Goal: Communication & Community: Connect with others

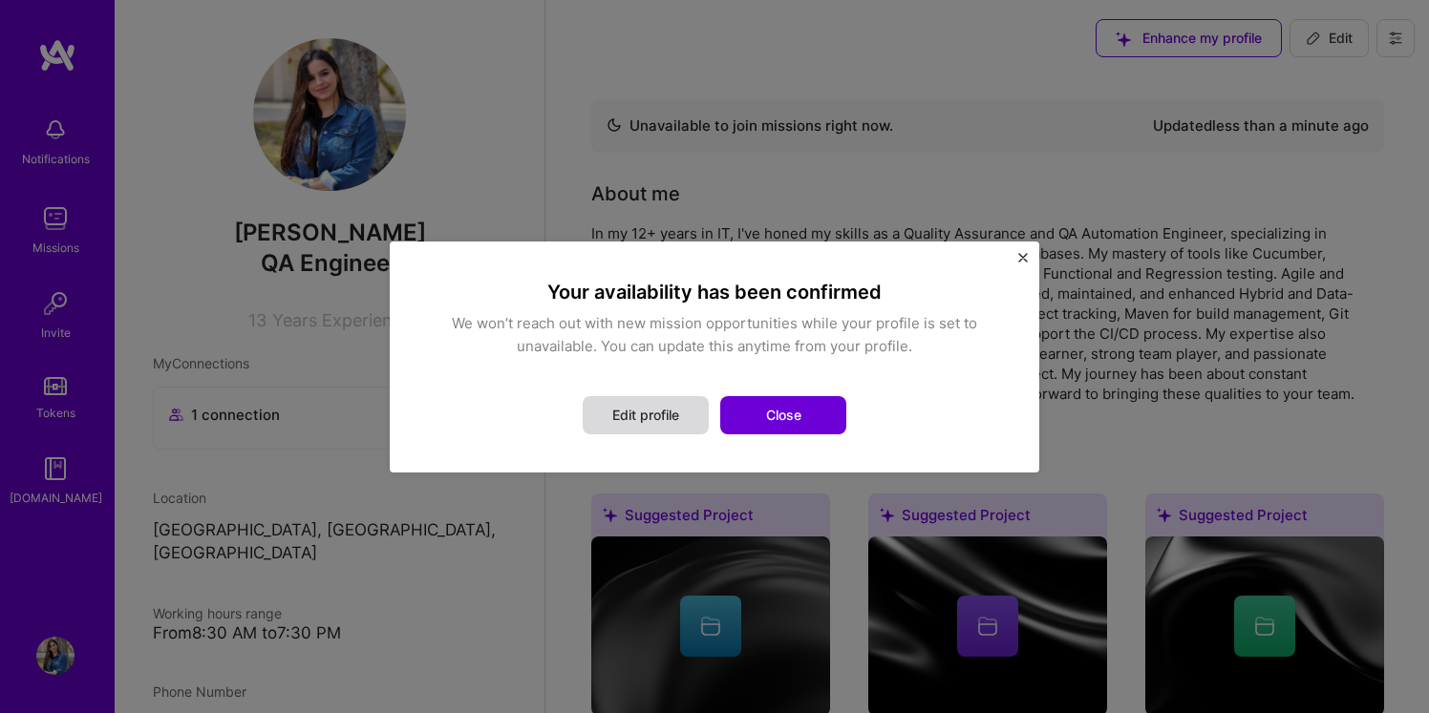
click at [657, 423] on button "Edit profile" at bounding box center [646, 415] width 126 height 38
select select "US"
select select "Not Available"
select select "1 Month"
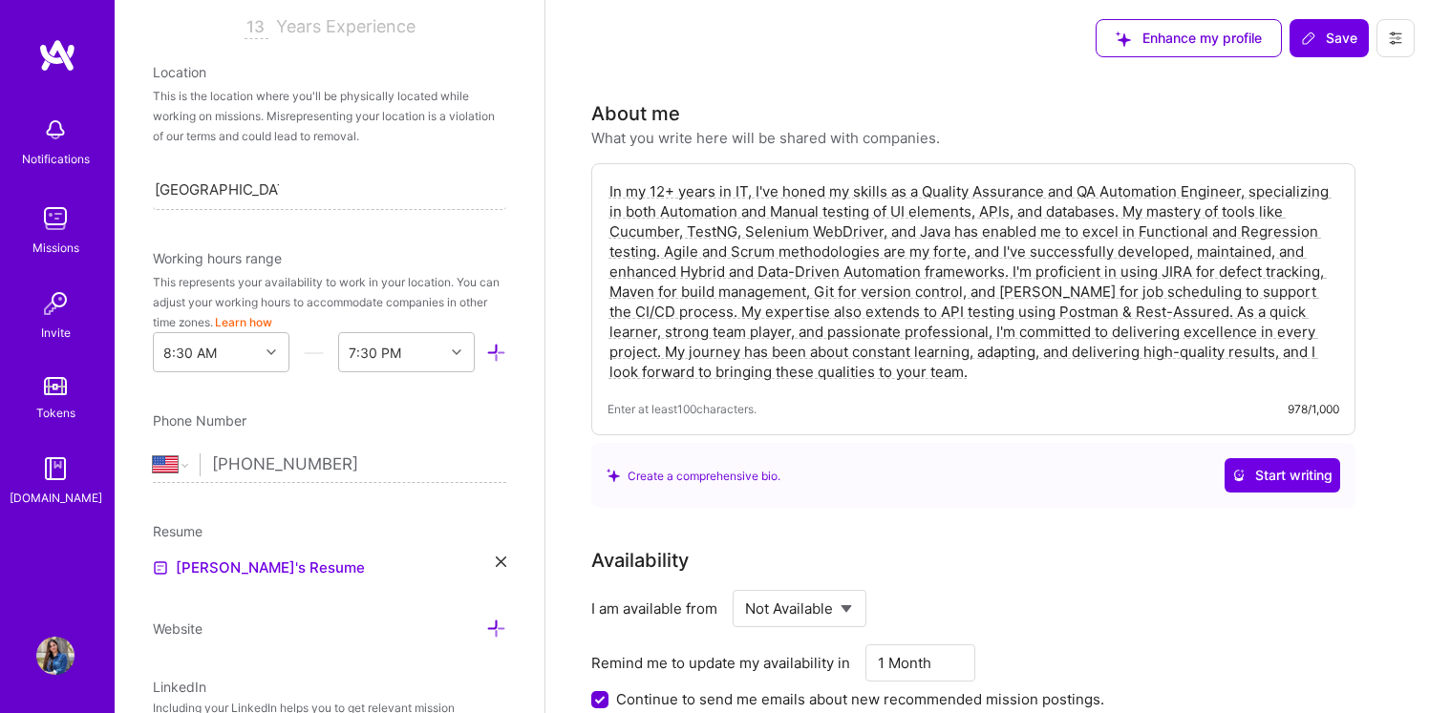
scroll to position [338, 0]
click at [833, 624] on select "Select... Right Now Future Date Not Available" at bounding box center [800, 609] width 110 height 49
select select "Right Now"
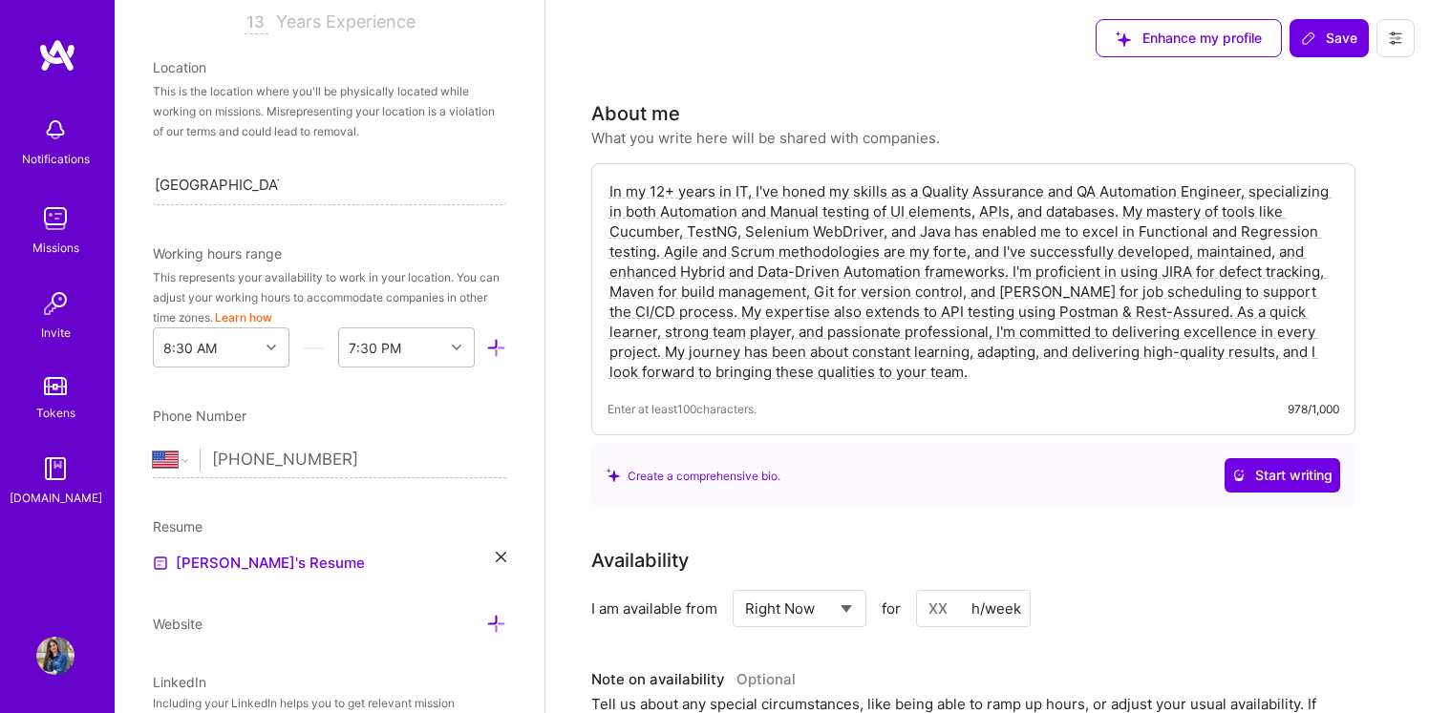
click at [972, 606] on div "h/week" at bounding box center [996, 609] width 50 height 20
click at [980, 606] on div "h/week" at bounding box center [996, 609] width 50 height 20
click at [952, 607] on input at bounding box center [973, 608] width 115 height 37
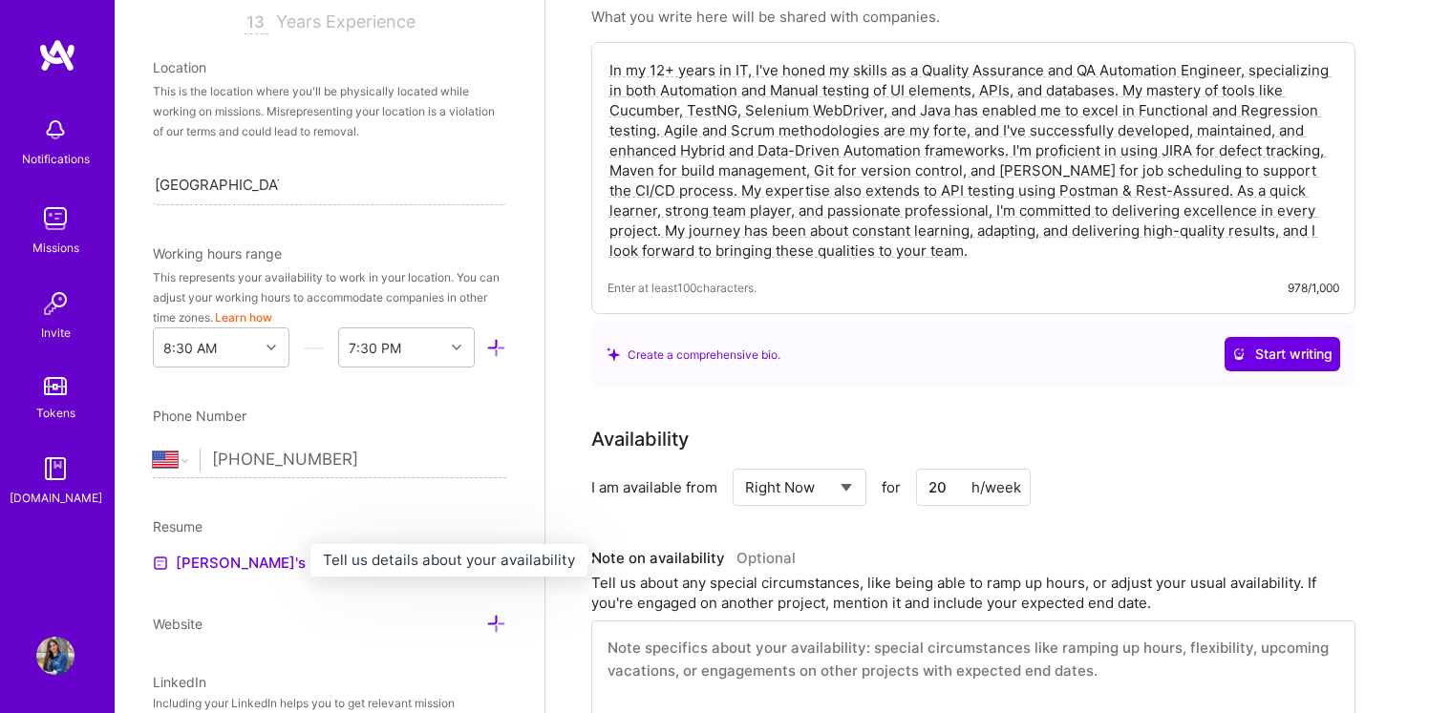
scroll to position [0, 0]
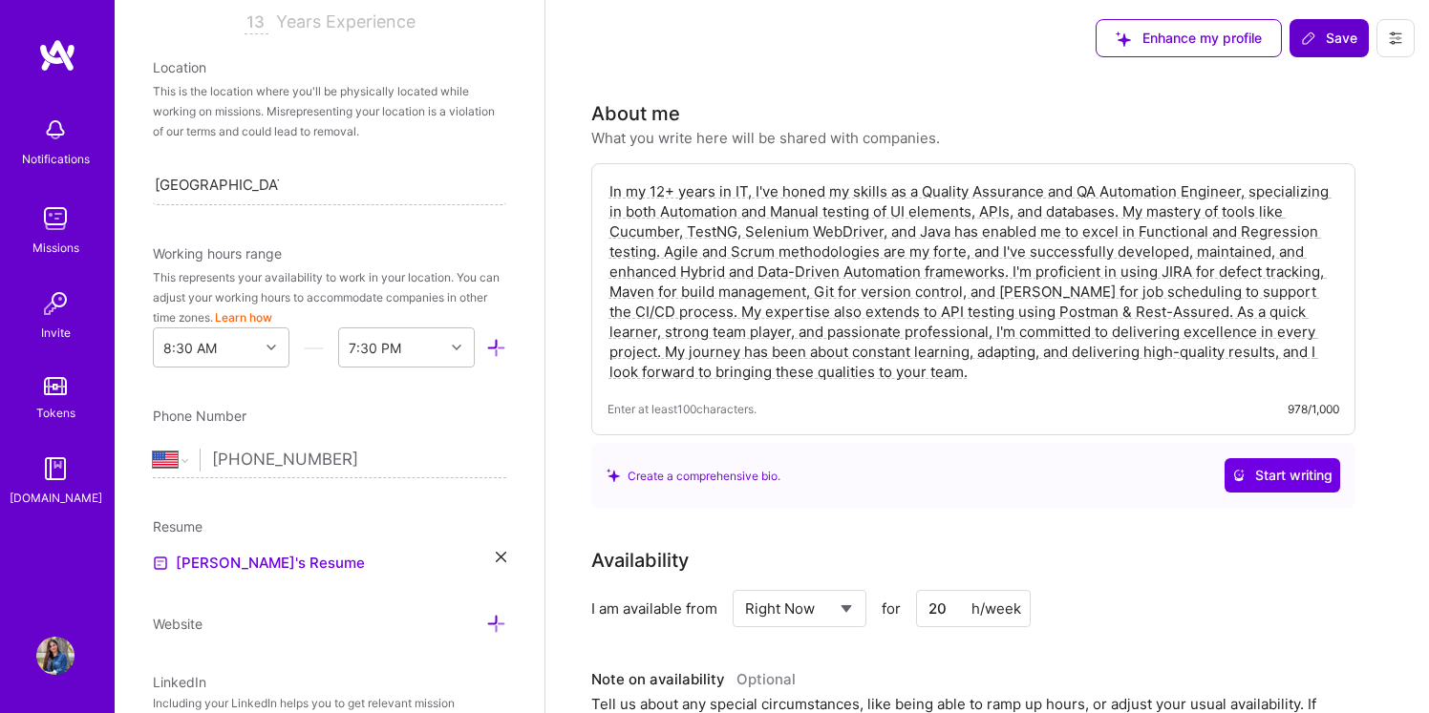
type input "20"
click at [1301, 35] on icon at bounding box center [1308, 38] width 15 height 15
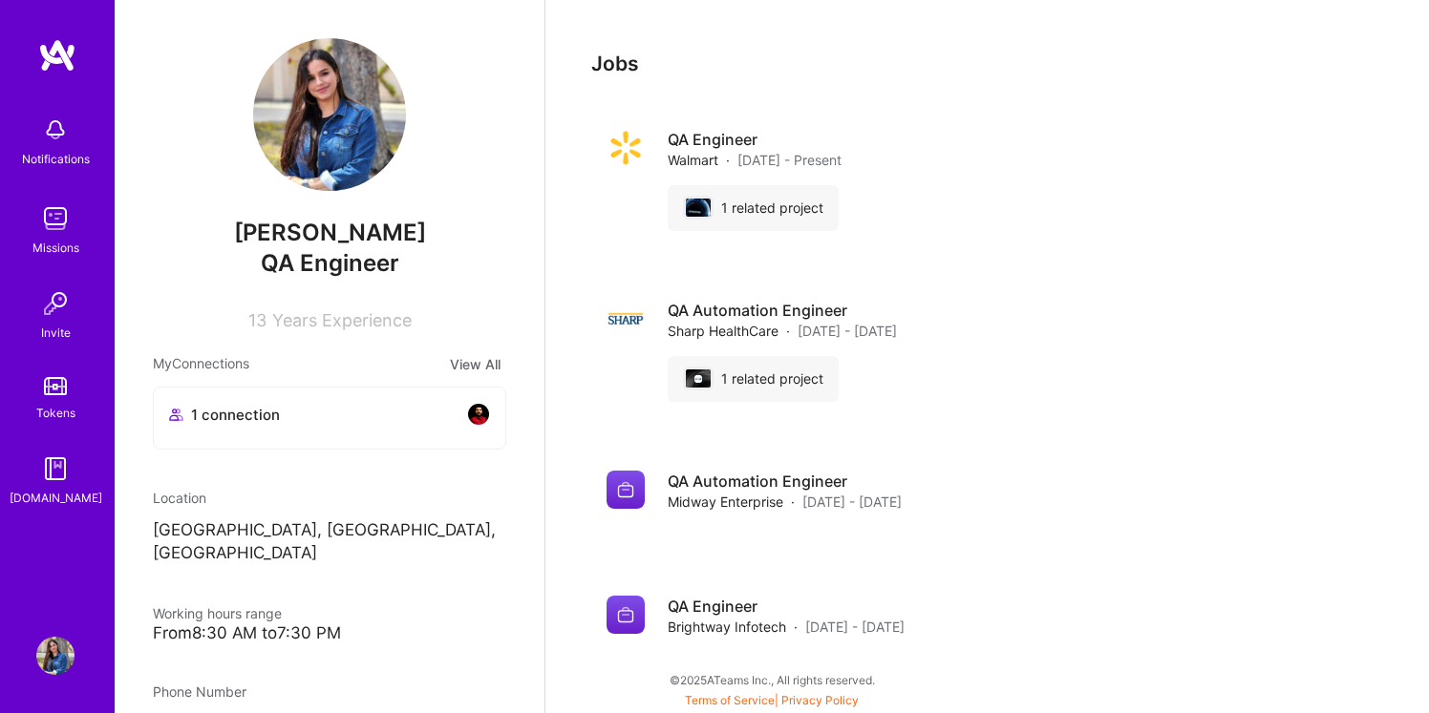
click at [50, 226] on img at bounding box center [55, 219] width 38 height 38
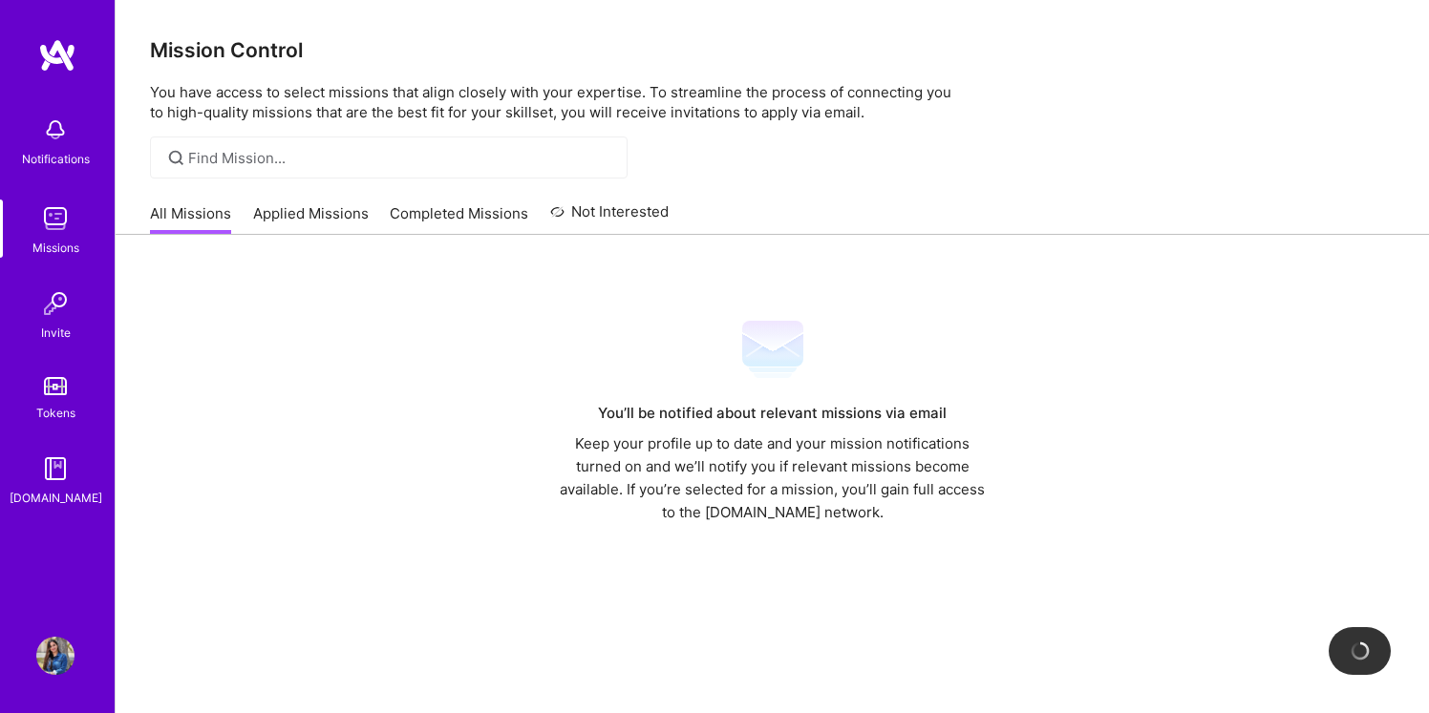
click at [405, 209] on link "Completed Missions" at bounding box center [459, 219] width 138 height 32
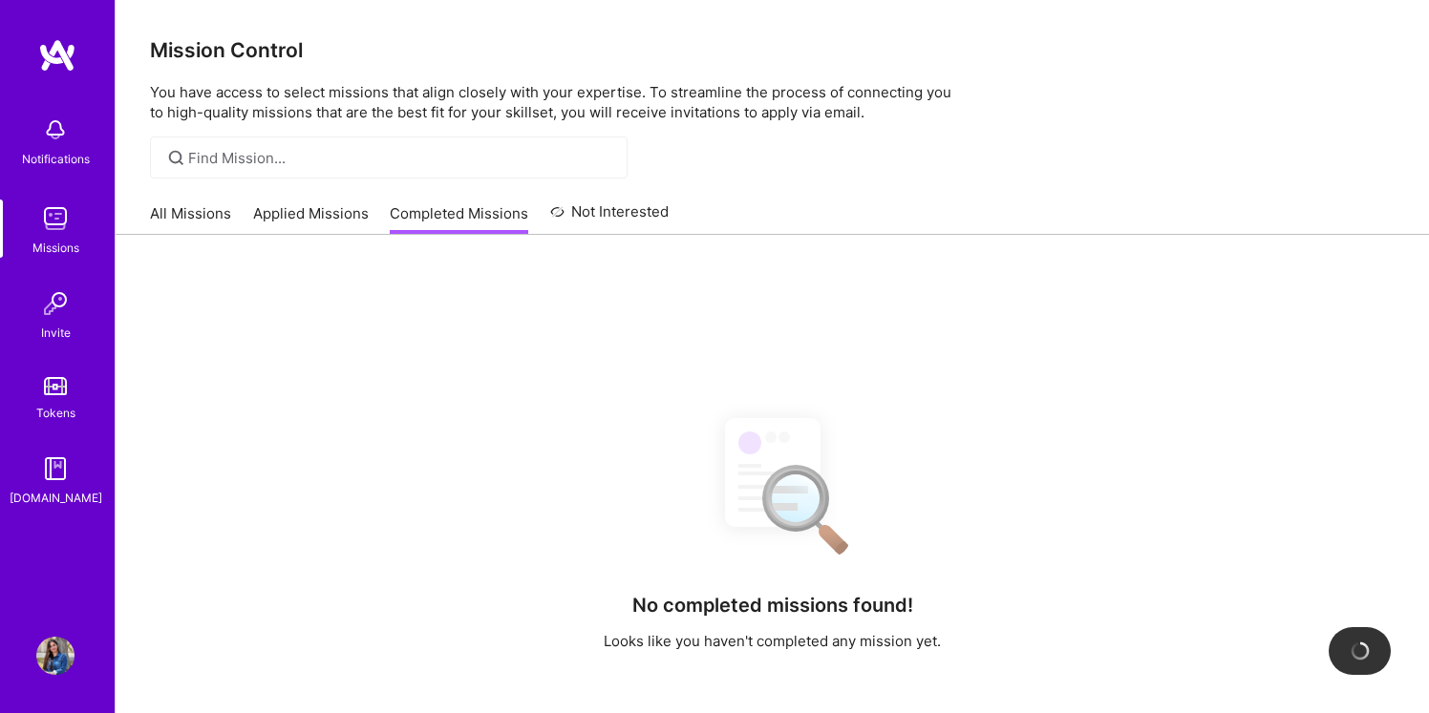
click at [613, 211] on link "Not Interested" at bounding box center [609, 218] width 119 height 34
click at [335, 211] on link "Applied Missions" at bounding box center [311, 219] width 116 height 32
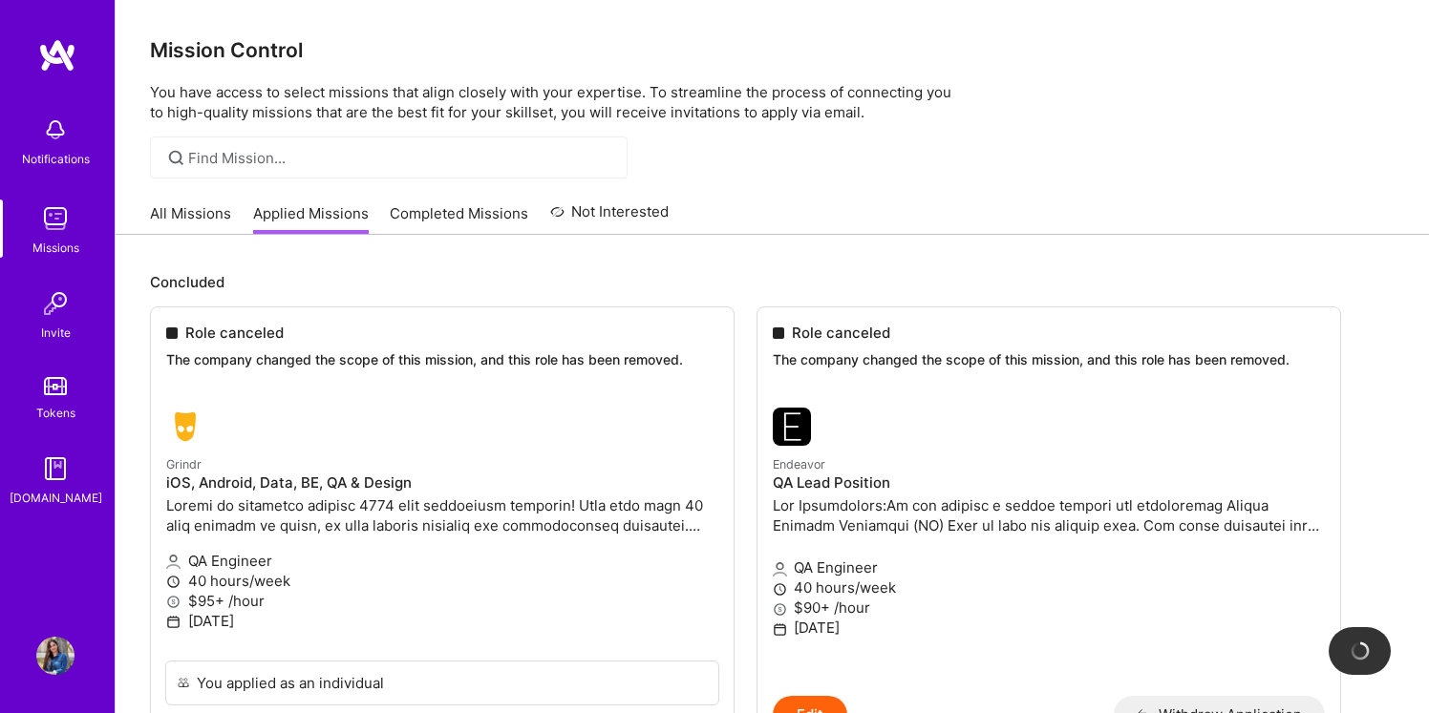
click at [177, 224] on link "All Missions" at bounding box center [190, 219] width 81 height 32
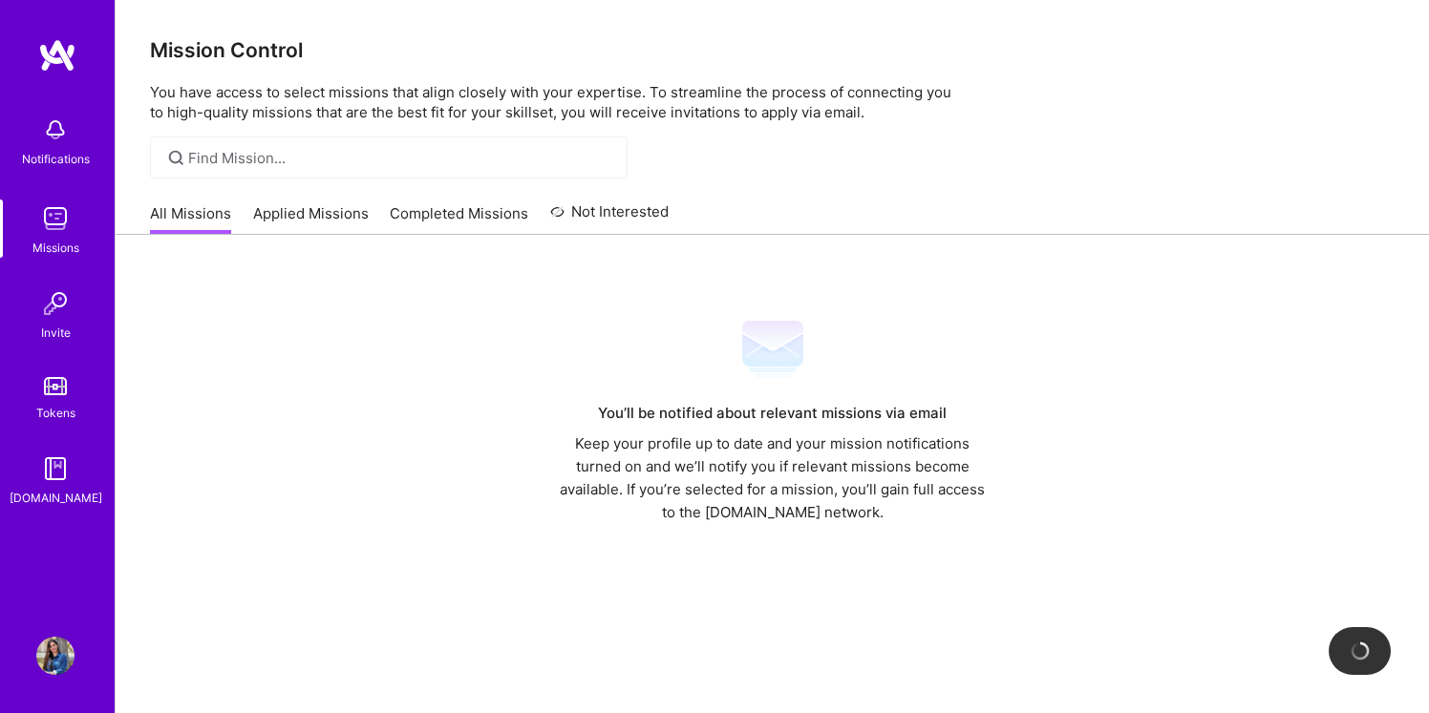
click at [304, 225] on link "Applied Missions" at bounding box center [311, 219] width 116 height 32
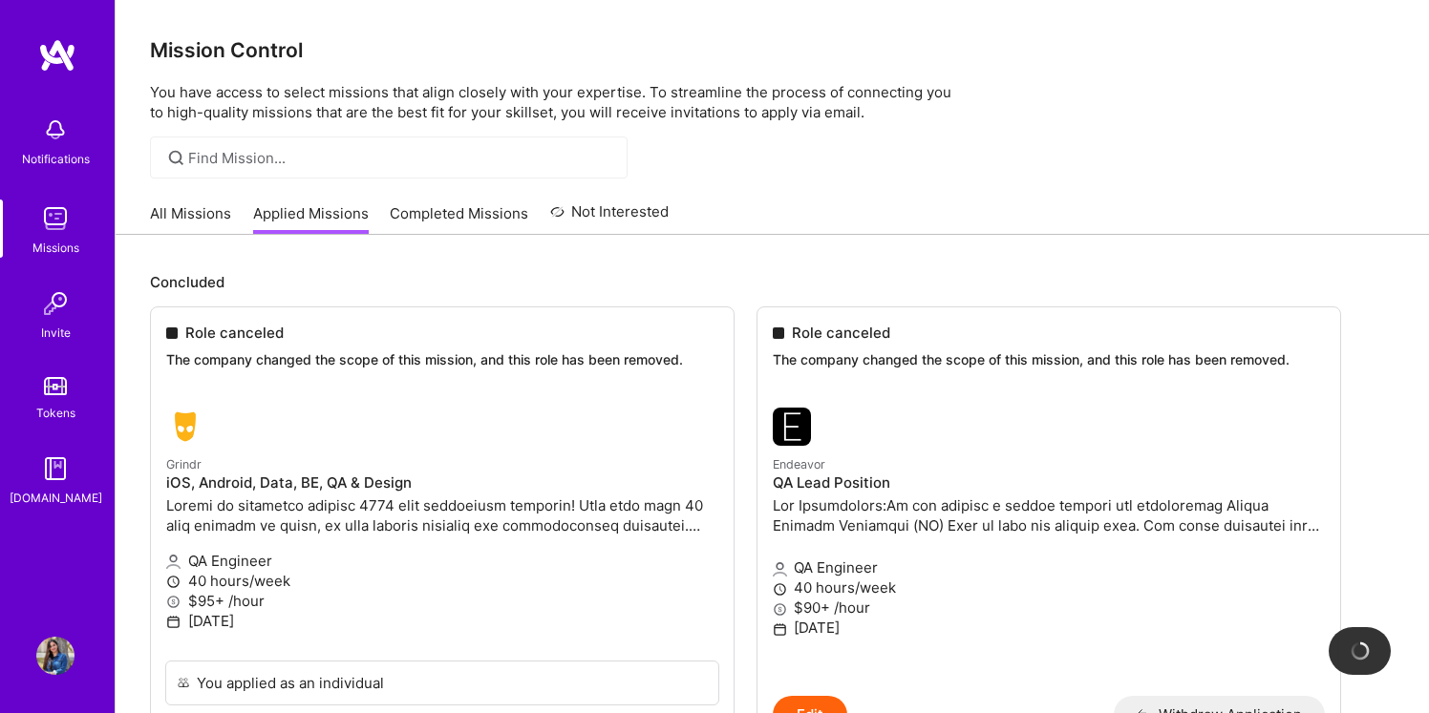
click at [180, 223] on link "All Missions" at bounding box center [190, 219] width 81 height 32
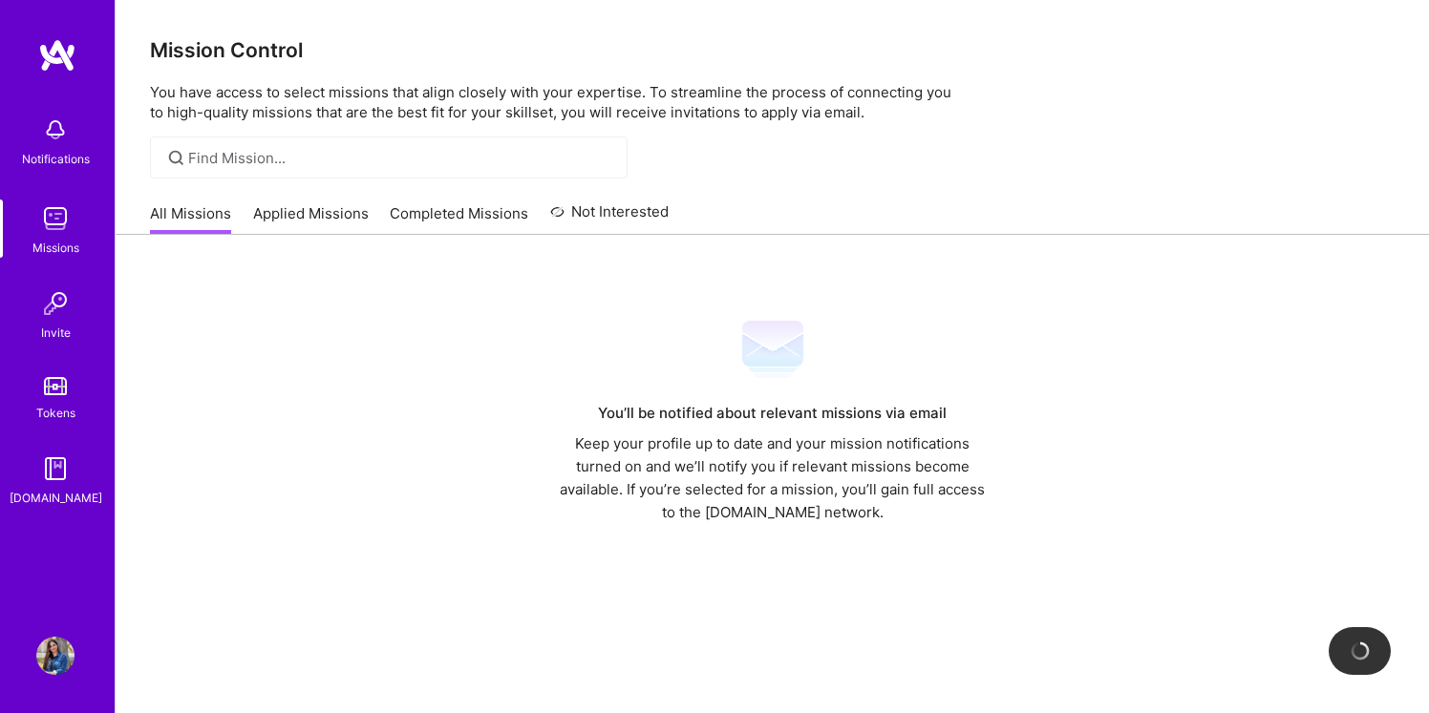
click at [164, 153] on div at bounding box center [389, 158] width 478 height 42
click at [267, 141] on div at bounding box center [389, 158] width 478 height 42
click at [67, 139] on img at bounding box center [55, 130] width 38 height 38
click at [41, 320] on img at bounding box center [55, 304] width 38 height 38
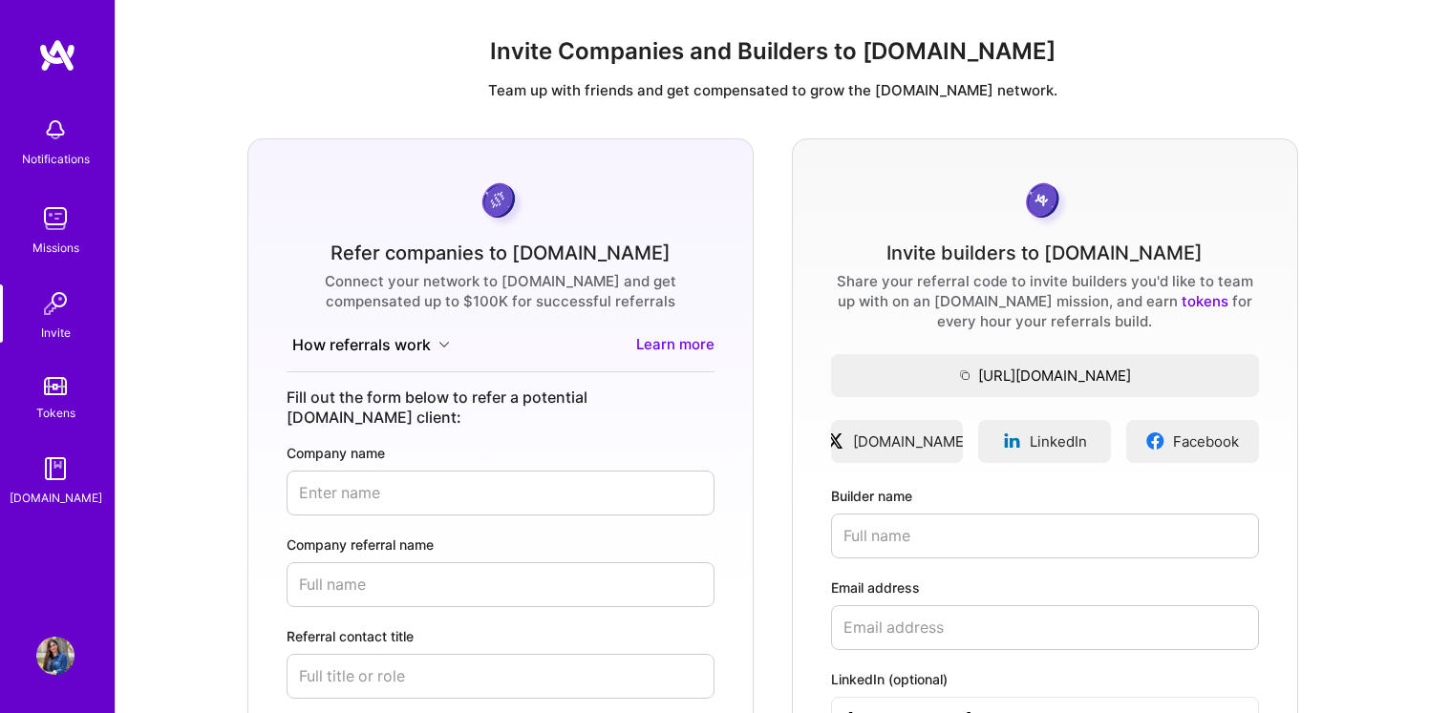
click at [63, 231] on img at bounding box center [55, 219] width 38 height 38
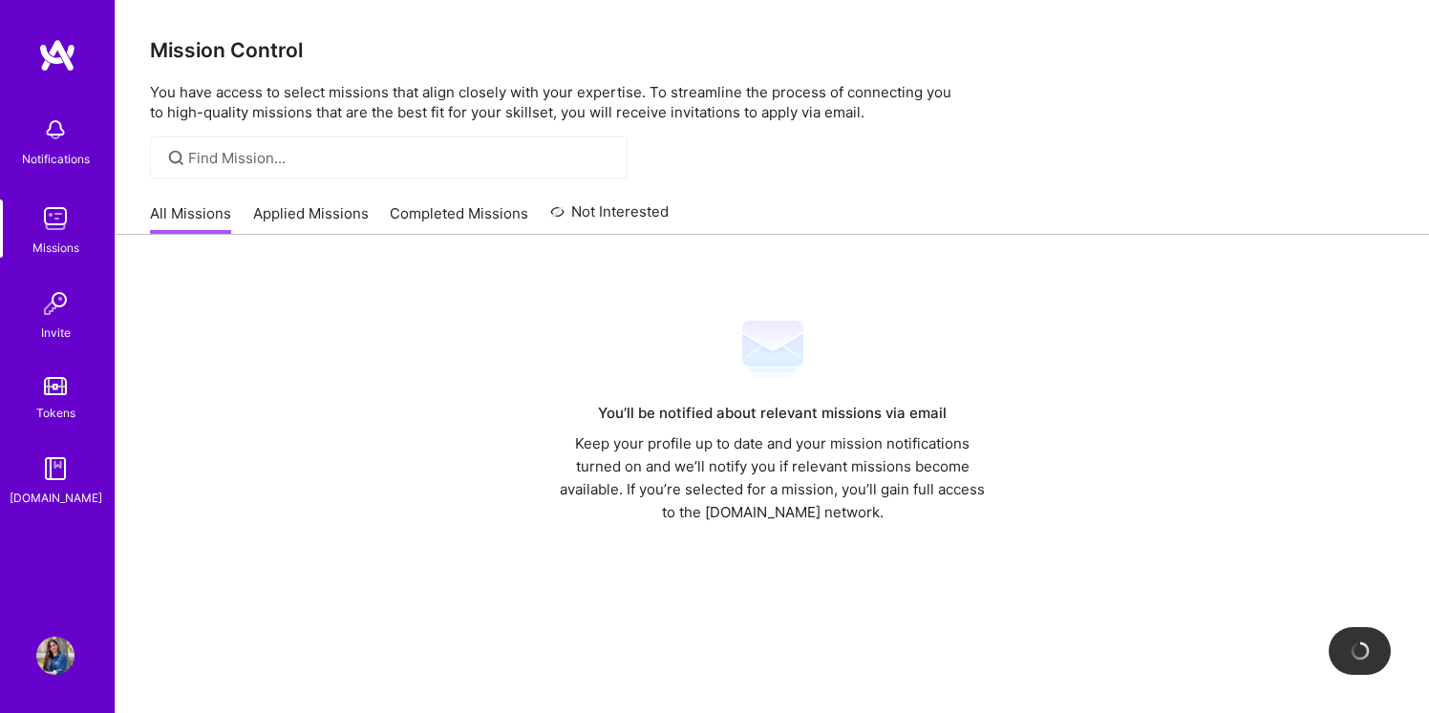
click at [43, 417] on div "Tokens" at bounding box center [55, 413] width 39 height 20
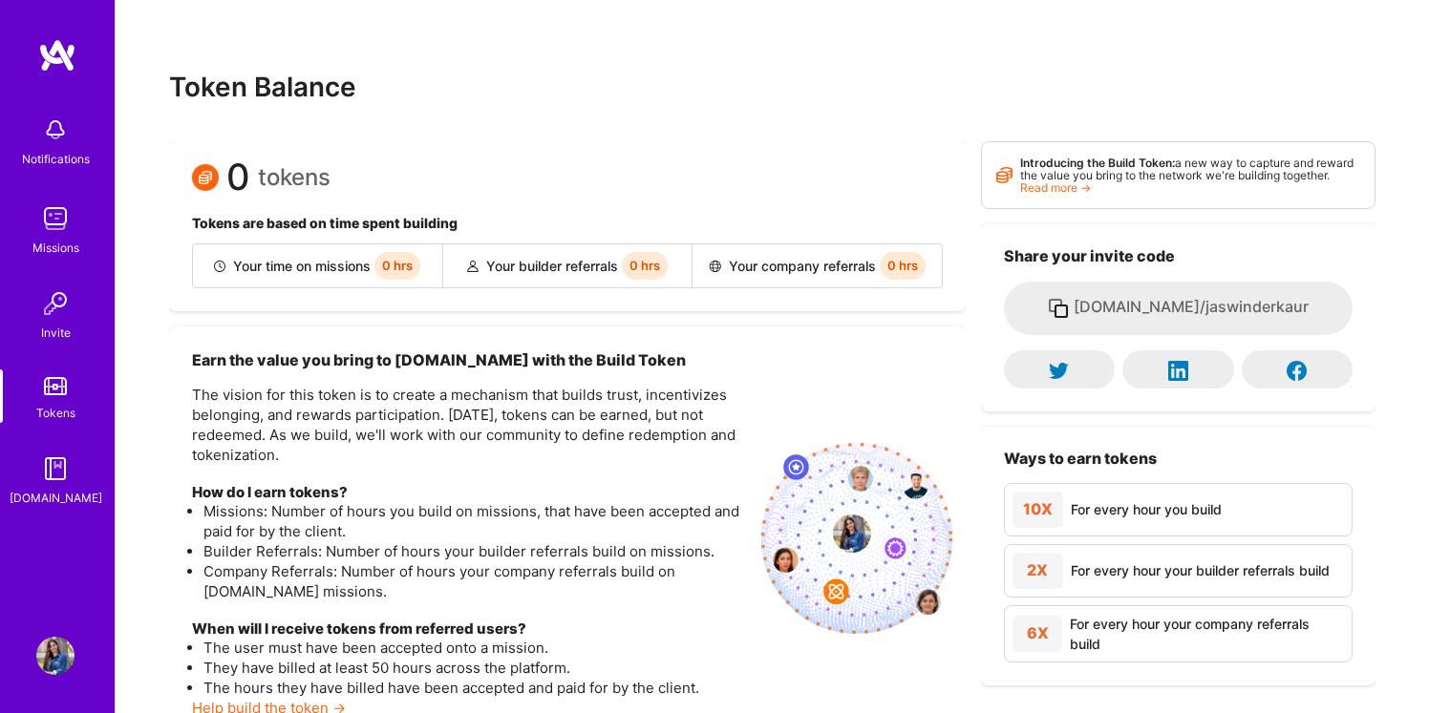
click at [53, 148] on img at bounding box center [55, 130] width 38 height 38
click at [53, 148] on div "Notifications Missions Invite Tokens [DOMAIN_NAME]" at bounding box center [57, 307] width 115 height 401
click at [53, 125] on img at bounding box center [55, 130] width 38 height 38
click at [63, 299] on img at bounding box center [55, 304] width 38 height 38
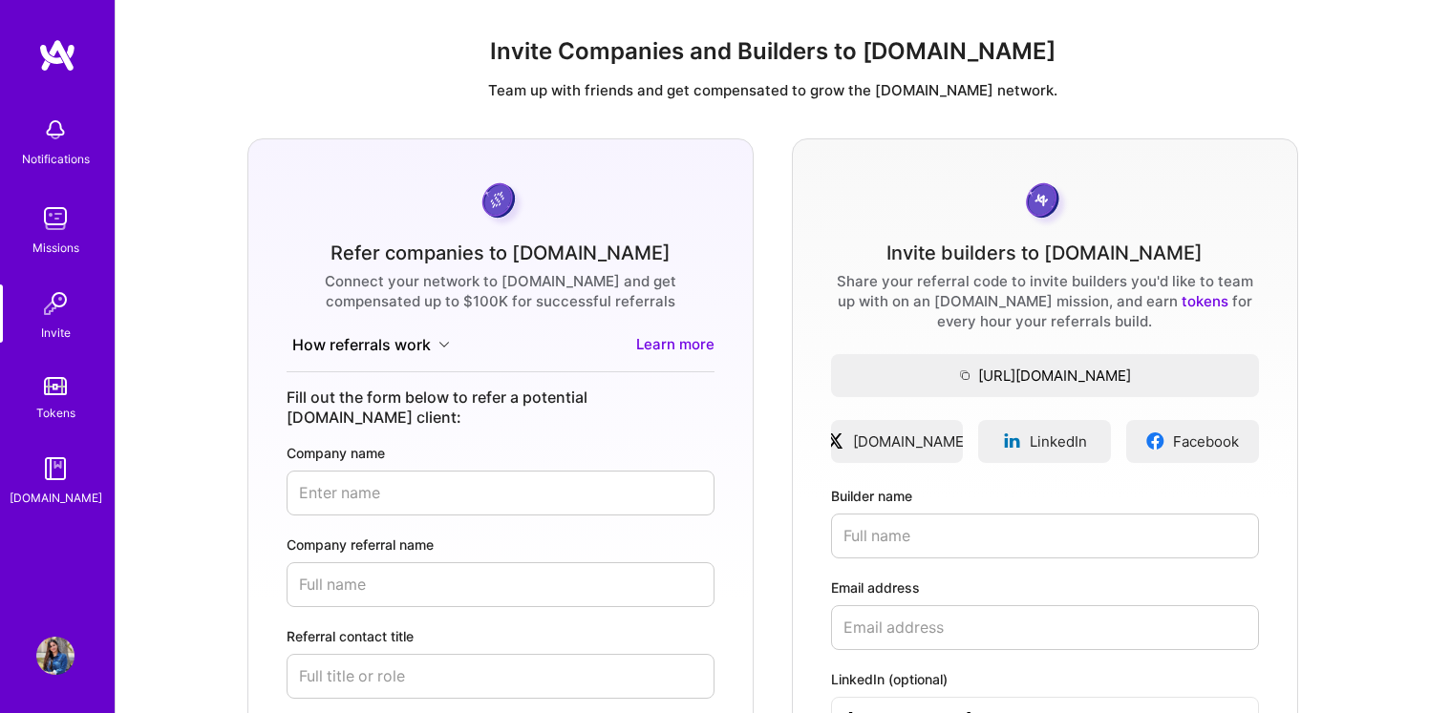
click at [58, 218] on img at bounding box center [55, 219] width 38 height 38
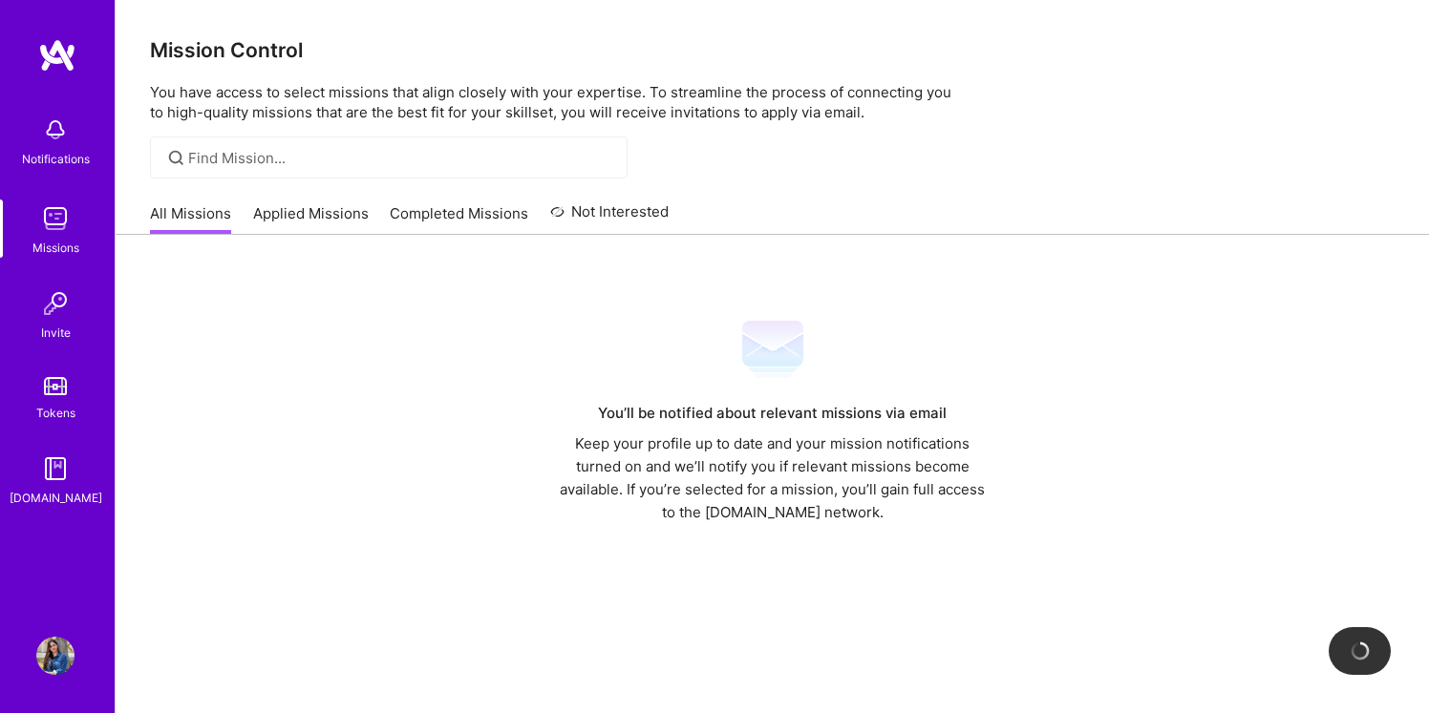
click at [58, 218] on img at bounding box center [55, 219] width 38 height 38
click at [266, 144] on div at bounding box center [389, 158] width 478 height 42
click at [186, 158] on div at bounding box center [389, 158] width 478 height 42
click at [186, 158] on div at bounding box center [176, 158] width 23 height 22
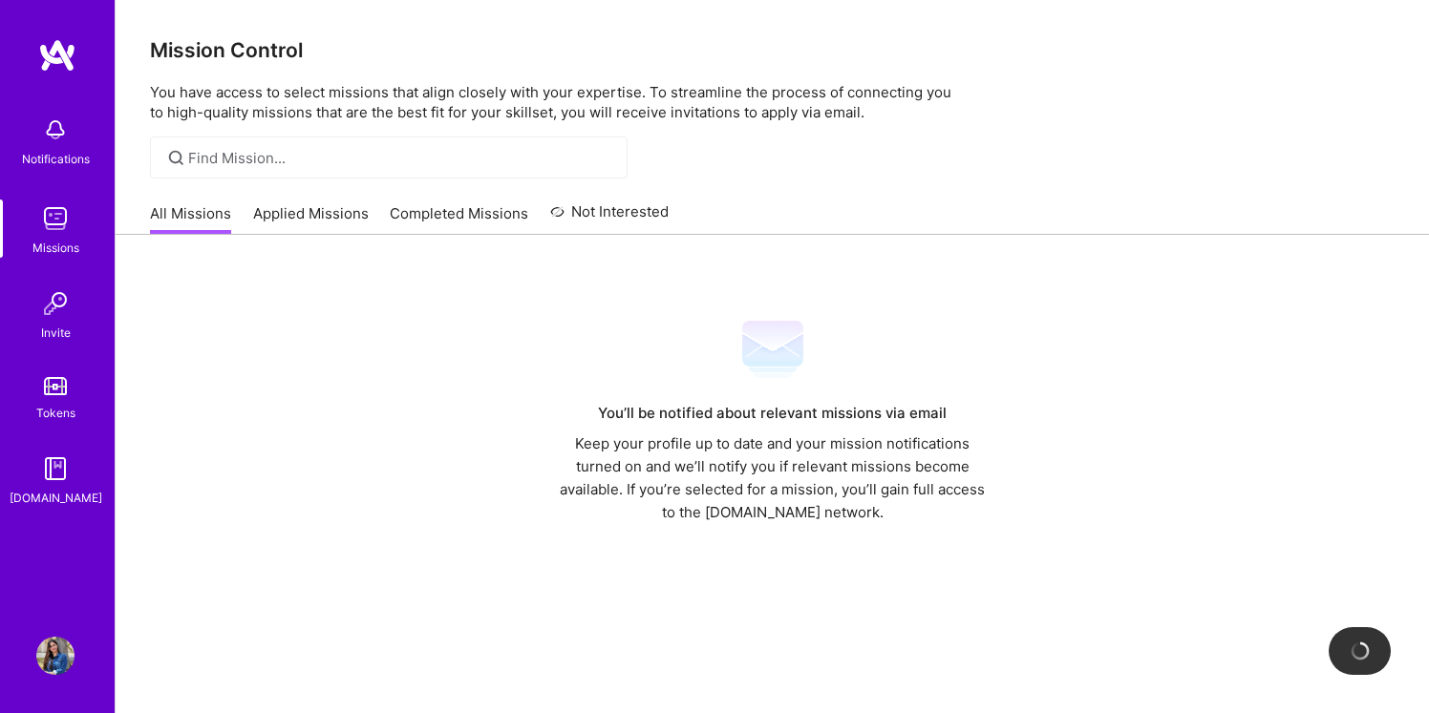
click at [186, 158] on div at bounding box center [176, 158] width 23 height 22
click at [345, 194] on div "All Missions Applied Missions Completed Missions Not Interested" at bounding box center [409, 213] width 519 height 41
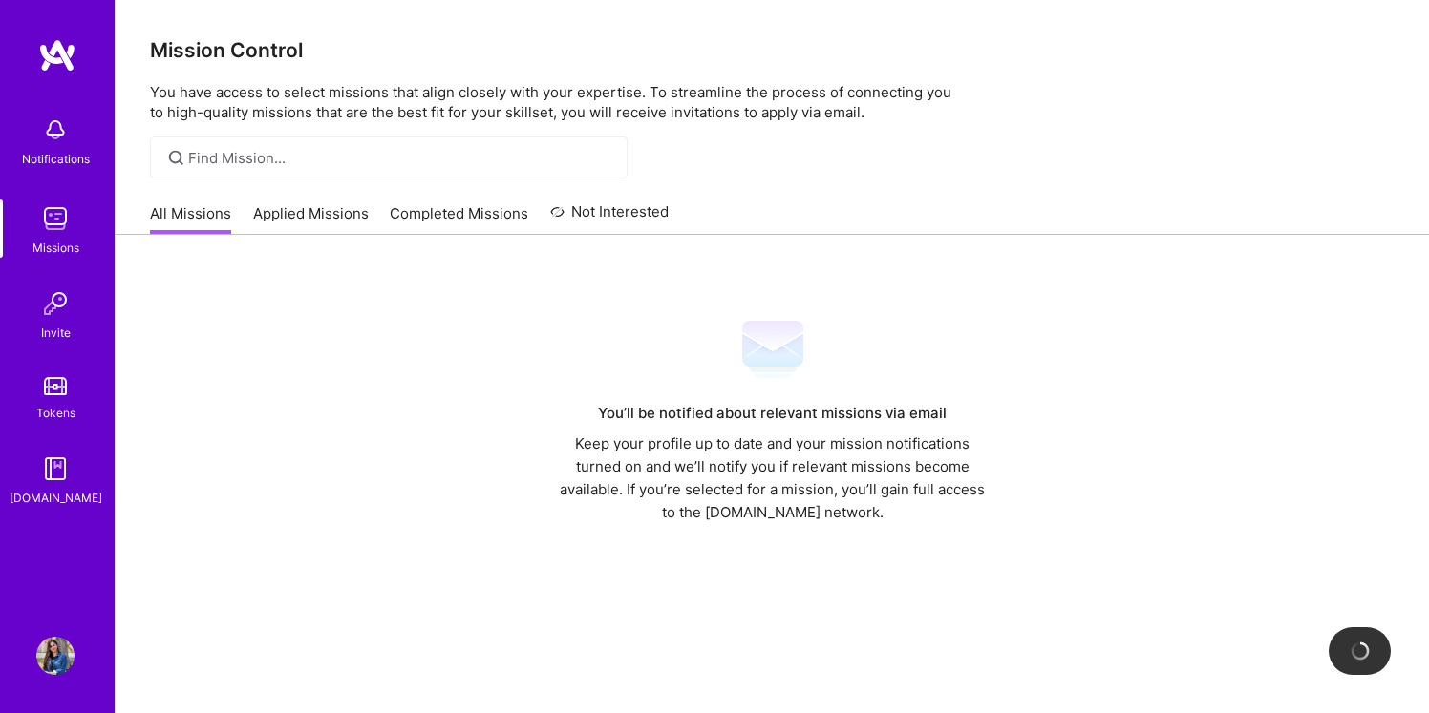
click at [342, 222] on link "Applied Missions" at bounding box center [311, 219] width 116 height 32
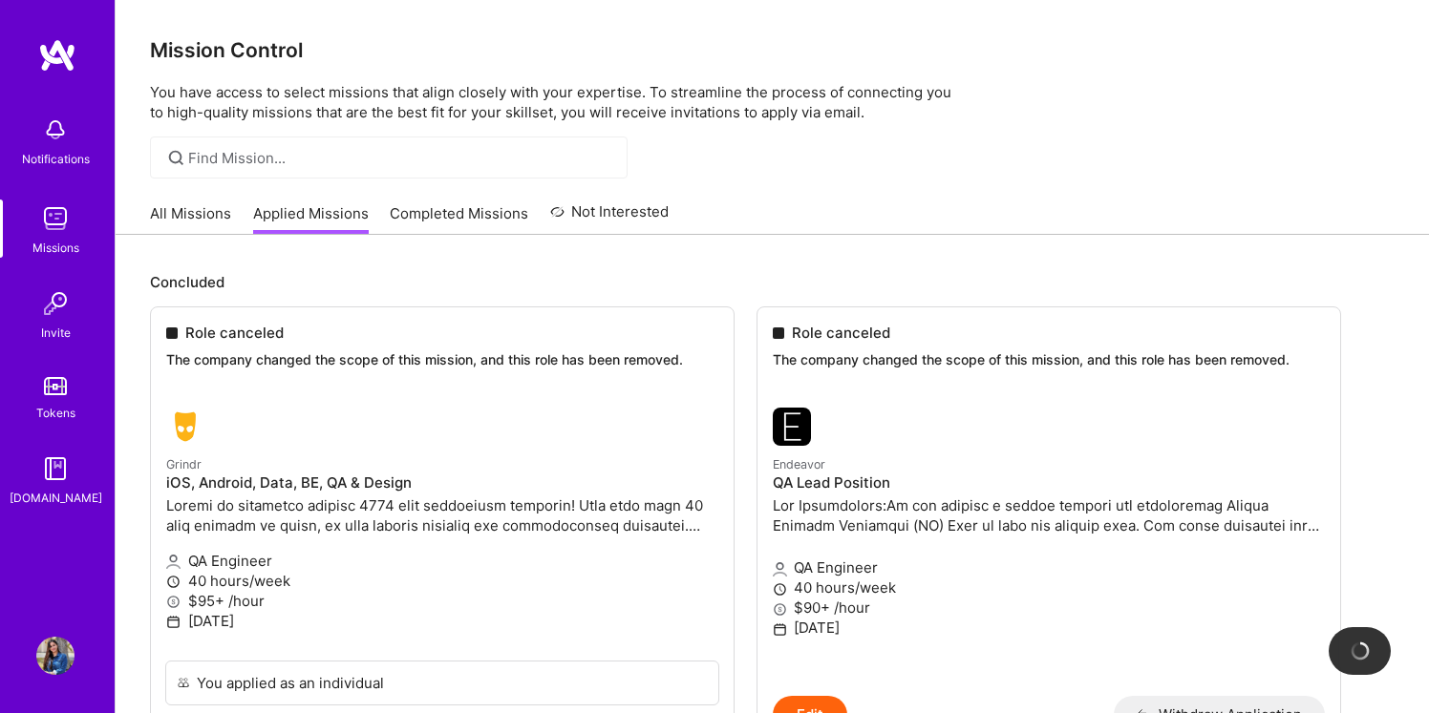
click at [463, 212] on link "Completed Missions" at bounding box center [459, 219] width 138 height 32
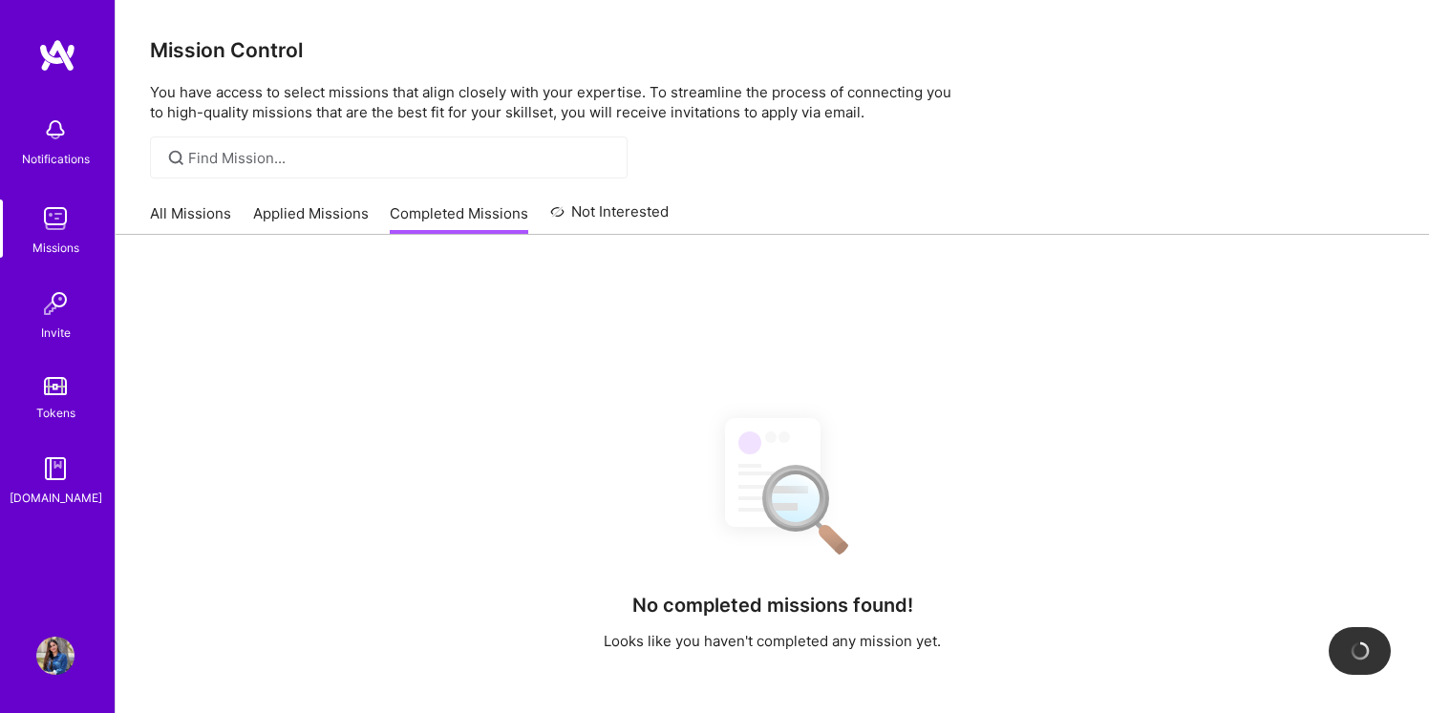
click at [701, 189] on div "Mission Control You have access to select missions that align closely with your…" at bounding box center [772, 497] width 1313 height 995
click at [644, 194] on div "All Missions Applied Missions Completed Missions Not Interested" at bounding box center [409, 213] width 519 height 41
click at [644, 214] on link "Not Interested" at bounding box center [609, 218] width 119 height 34
click at [155, 224] on link "All Missions" at bounding box center [190, 219] width 81 height 32
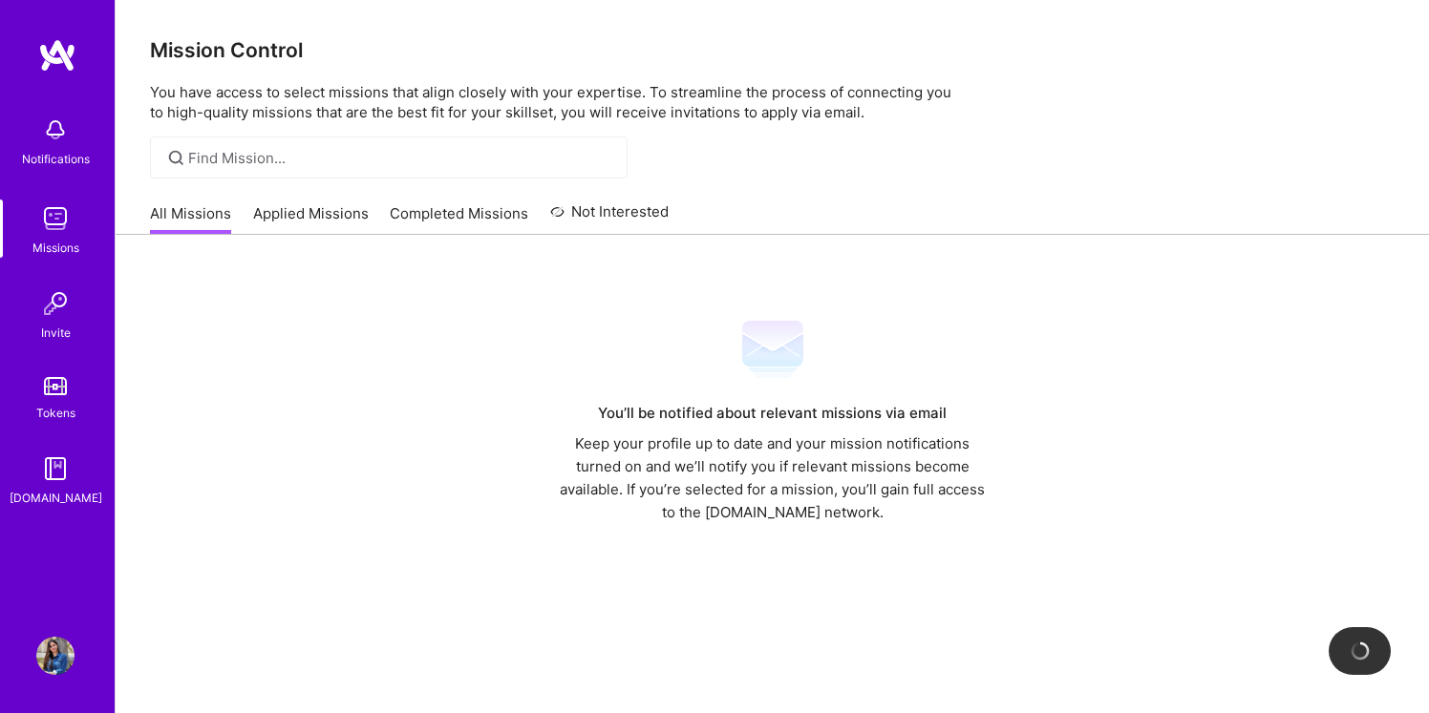
click at [53, 668] on img at bounding box center [55, 656] width 38 height 38
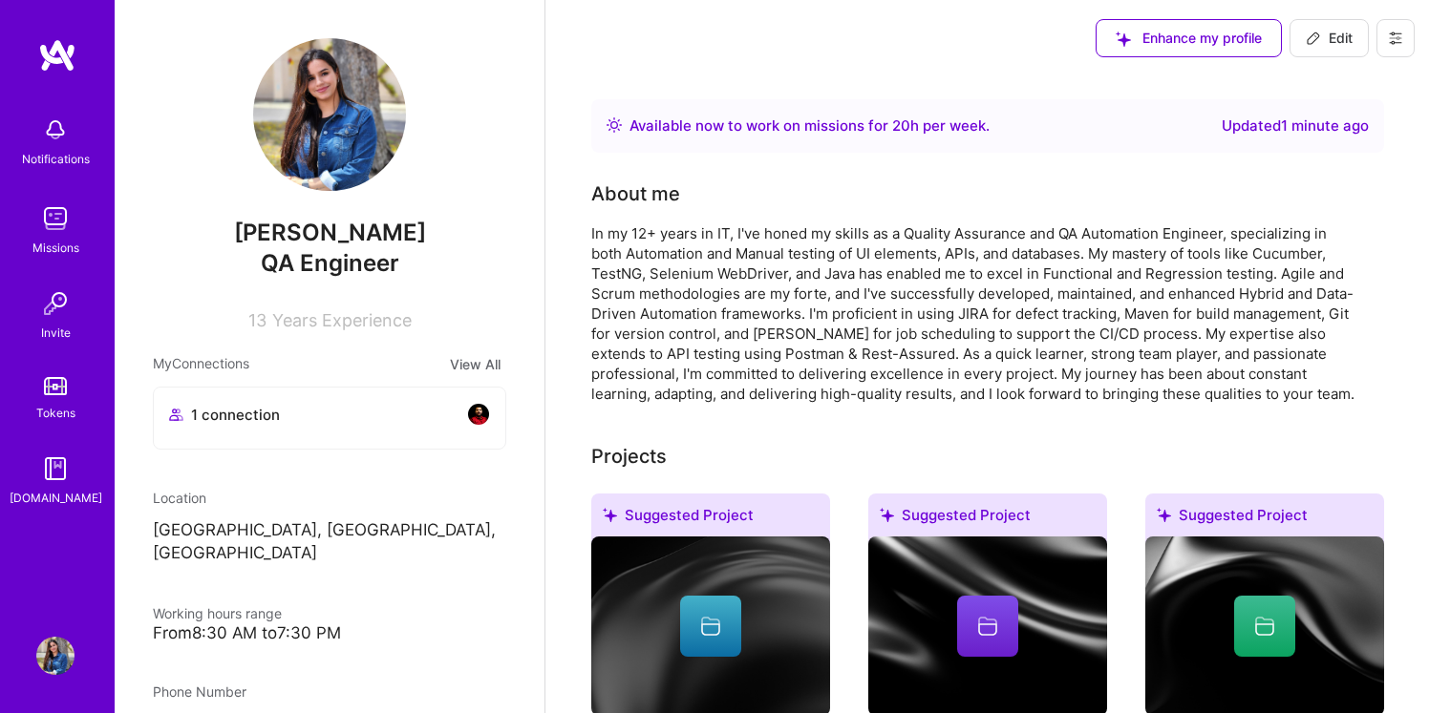
click at [483, 421] on img at bounding box center [478, 414] width 23 height 23
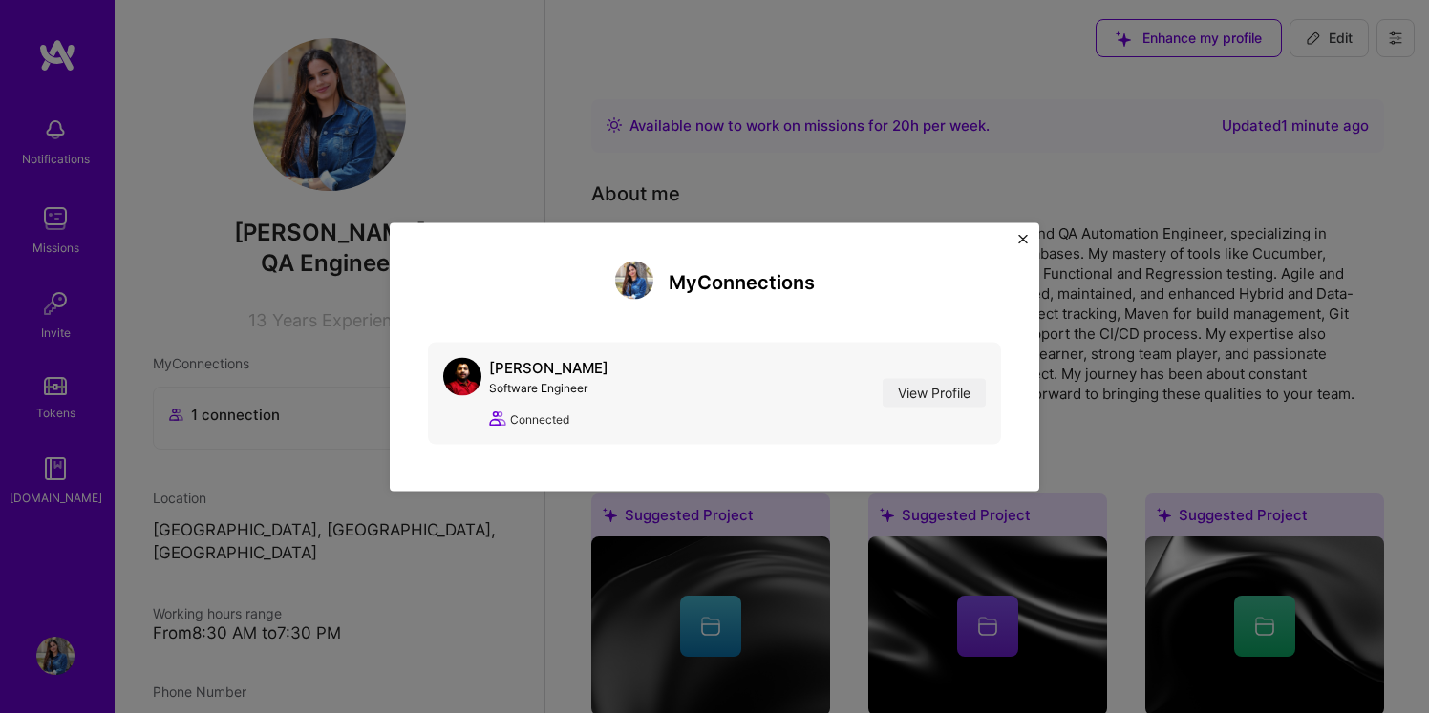
click at [441, 372] on div "[PERSON_NAME] Software Engineer View Profile Connected View Profile" at bounding box center [714, 393] width 573 height 102
click at [460, 372] on img at bounding box center [462, 376] width 38 height 38
click at [935, 399] on link "View Profile" at bounding box center [934, 393] width 103 height 29
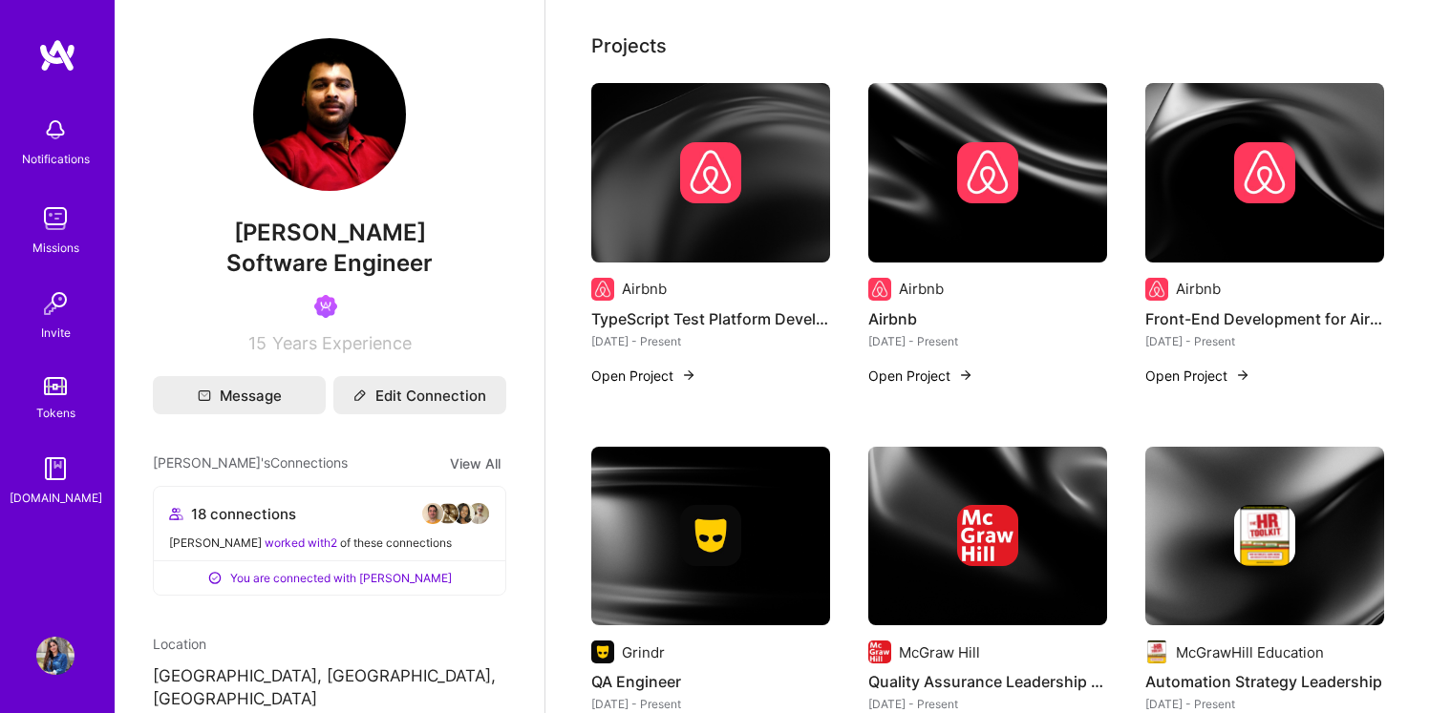
scroll to position [275, 0]
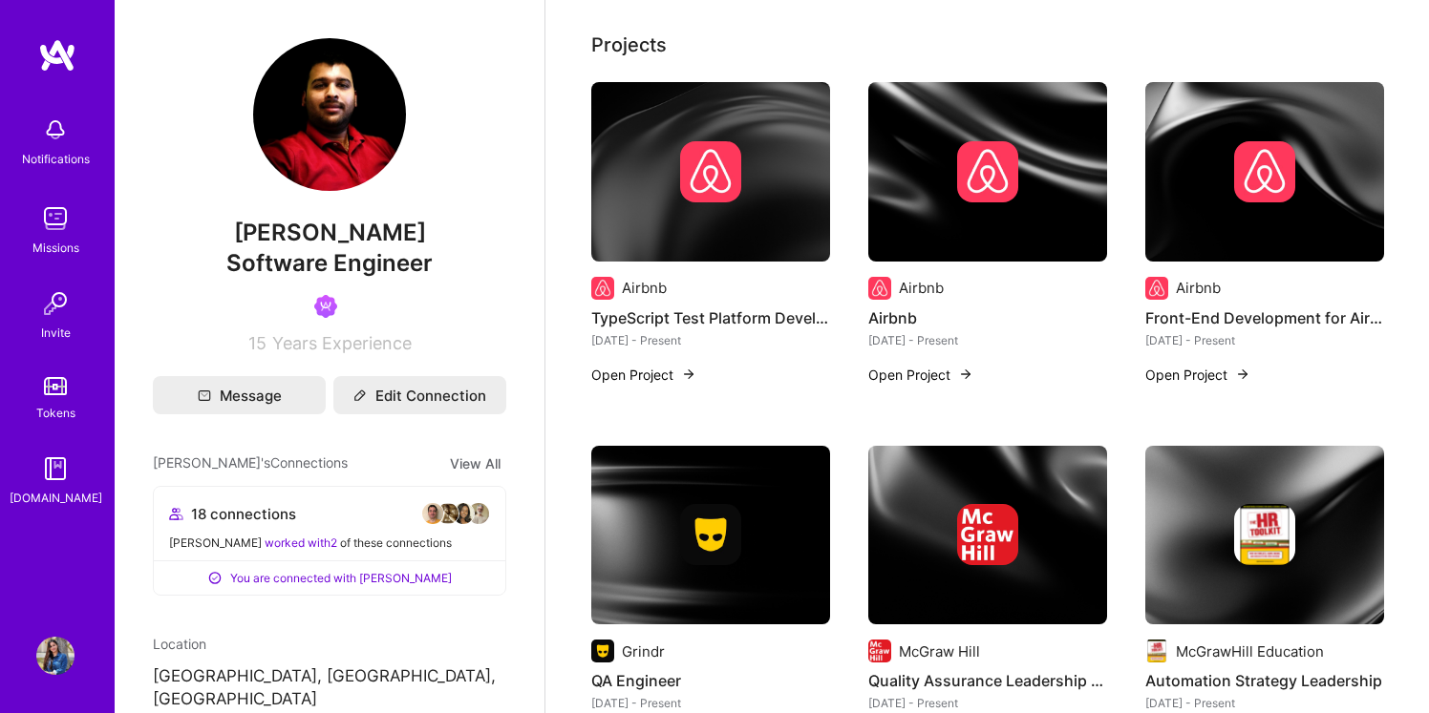
click at [619, 373] on button "Open Project" at bounding box center [643, 375] width 105 height 20
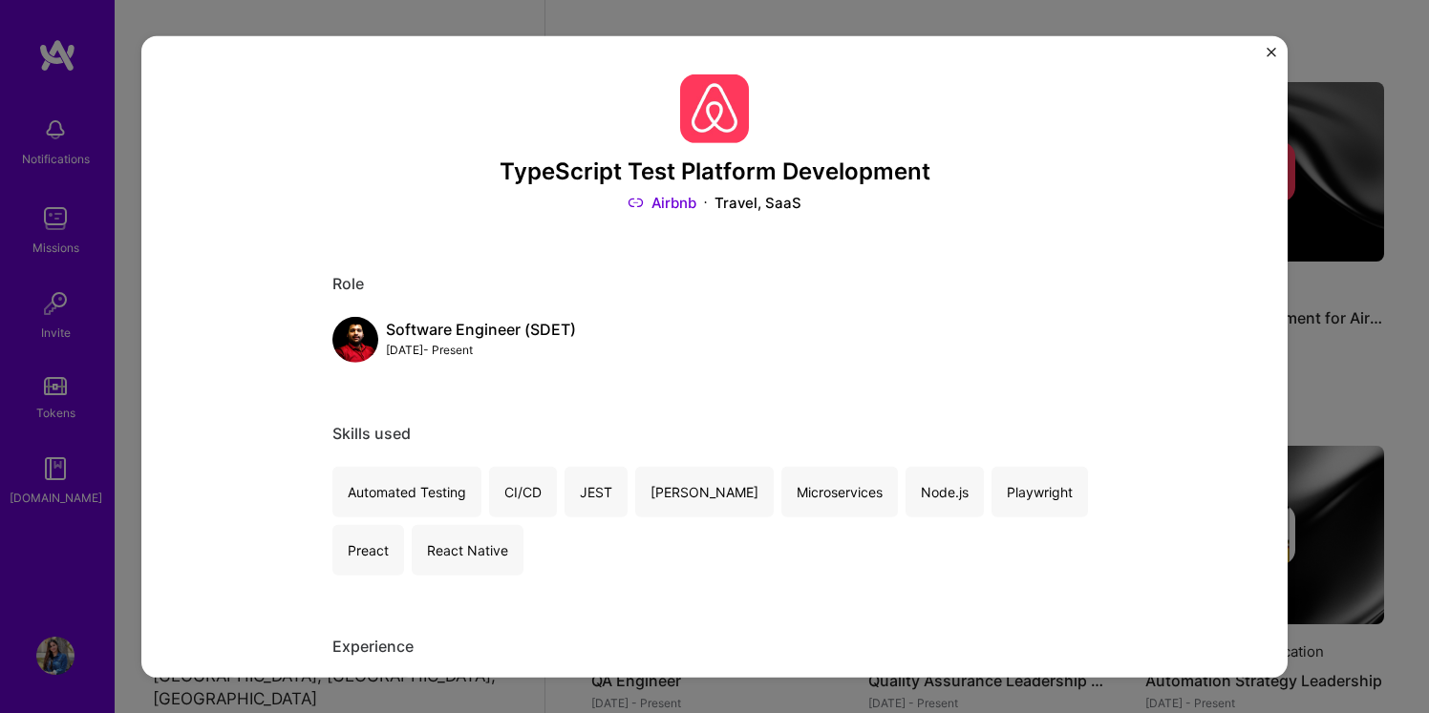
click at [182, 38] on div "TypeScript Test Platform Development Airbnb Travel, SaaS Role Software Engineer…" at bounding box center [714, 356] width 1146 height 642
click at [186, 32] on div "TypeScript Test Platform Development Airbnb Travel, SaaS Role Software Engineer…" at bounding box center [714, 356] width 1429 height 713
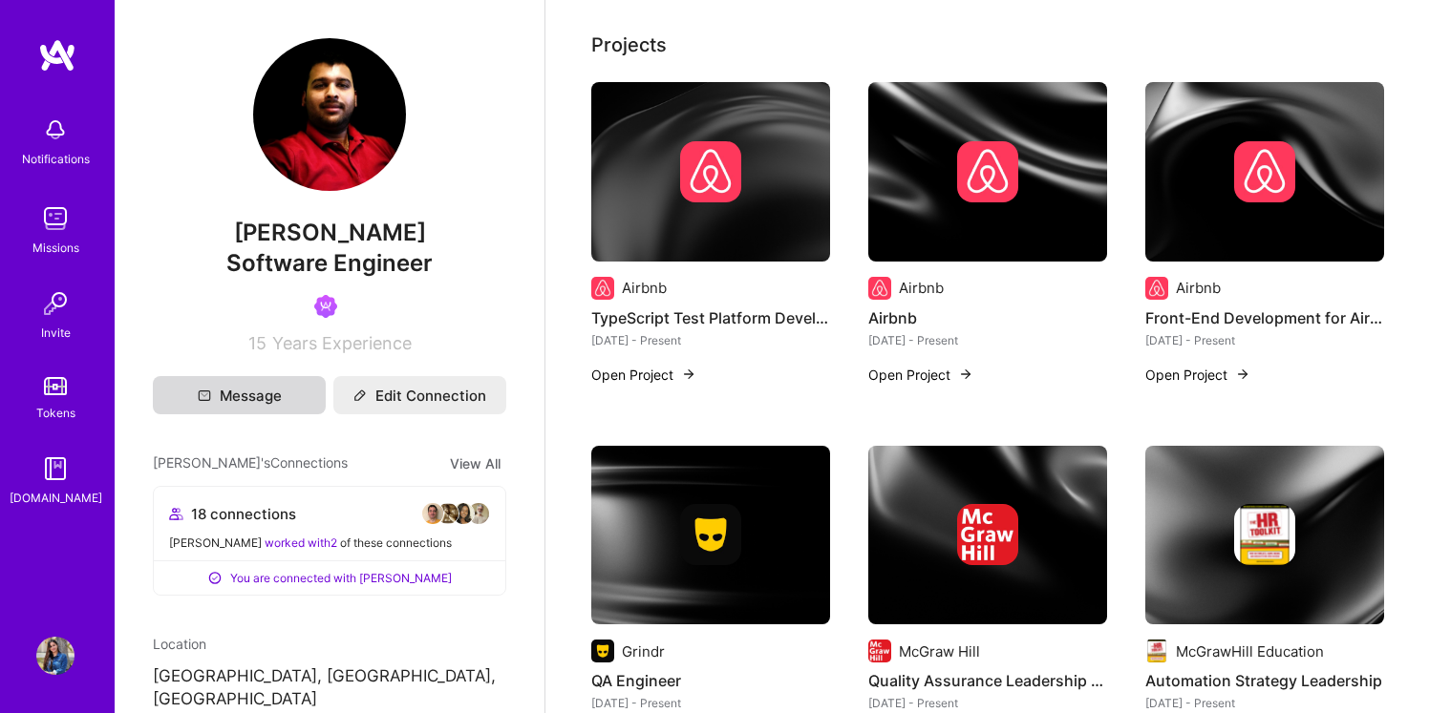
click at [242, 404] on button "Message" at bounding box center [239, 395] width 173 height 38
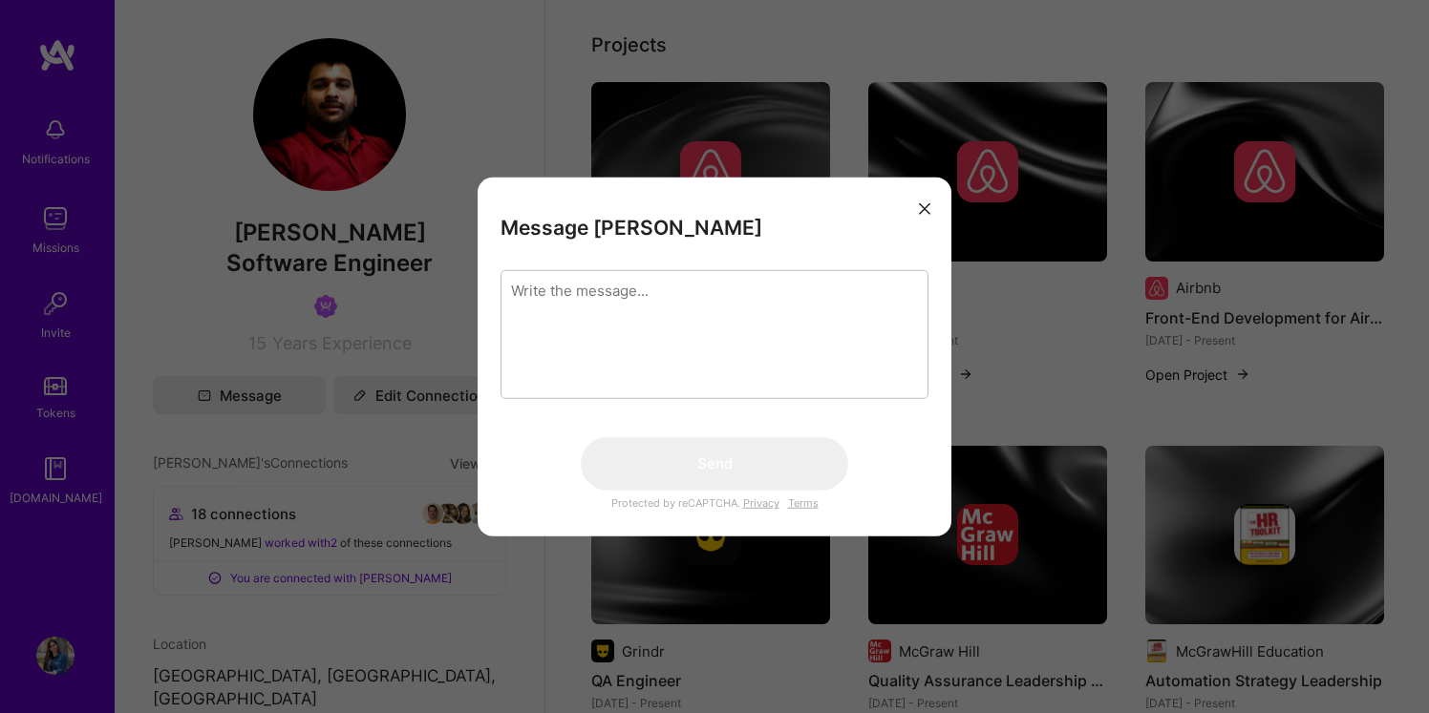
click at [636, 308] on textarea "modal" at bounding box center [714, 333] width 428 height 129
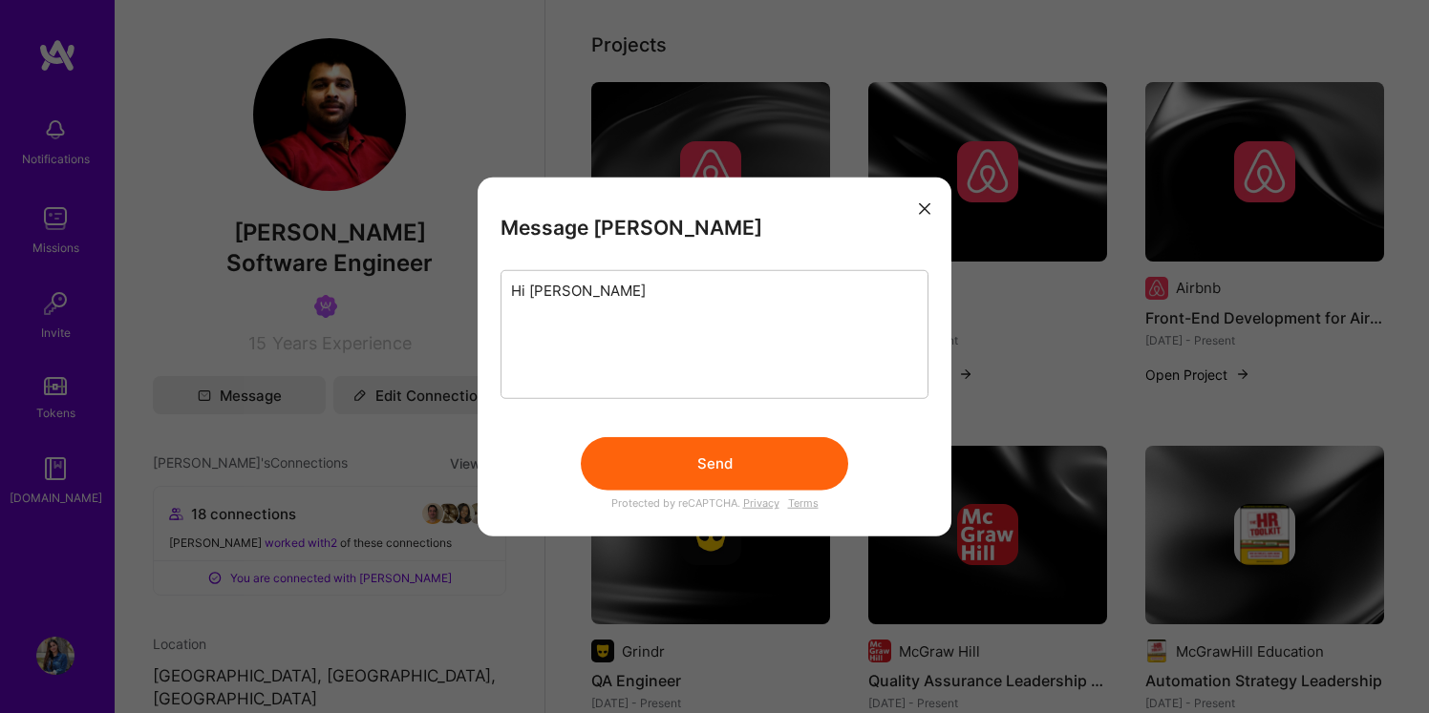
type textarea "Hi [PERSON_NAME]"
click at [735, 474] on button "Send" at bounding box center [714, 462] width 267 height 53
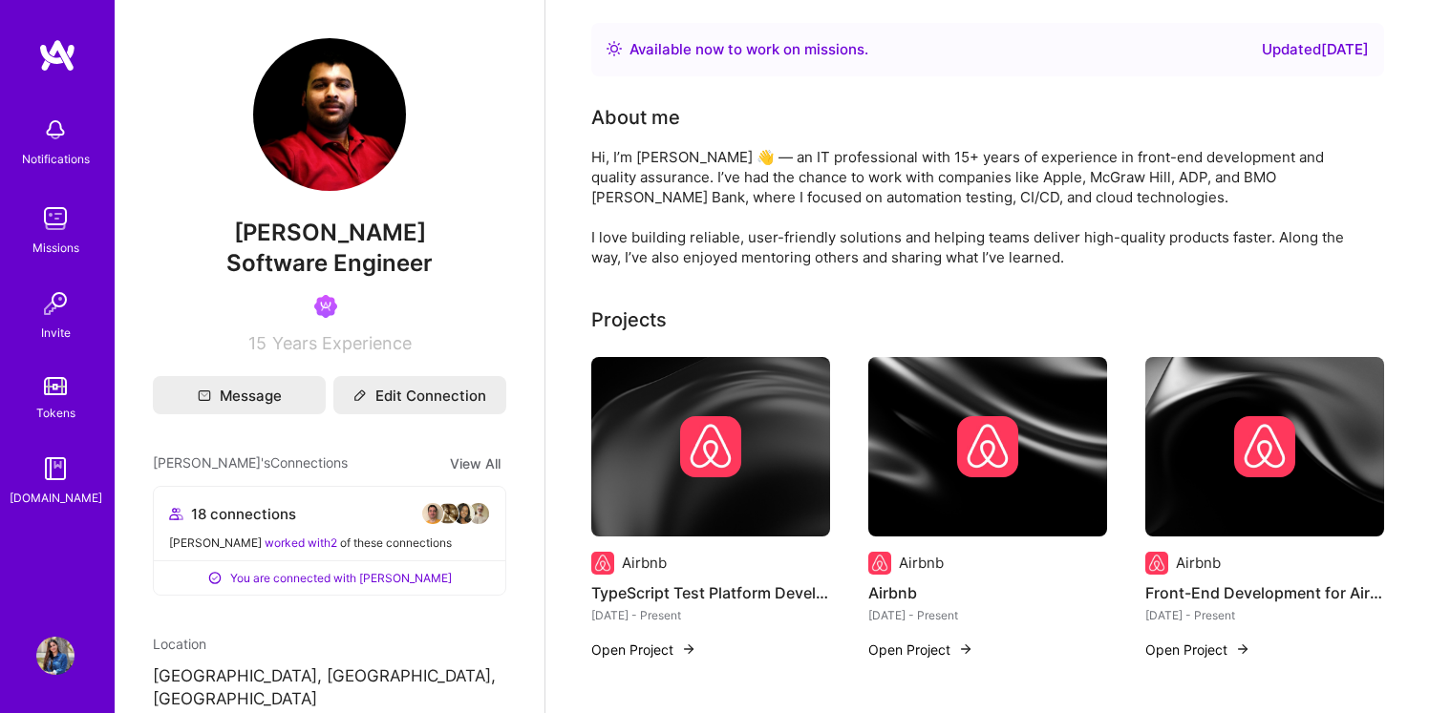
click at [711, 330] on div "Projects" at bounding box center [987, 320] width 793 height 29
click at [51, 233] on img at bounding box center [55, 219] width 38 height 38
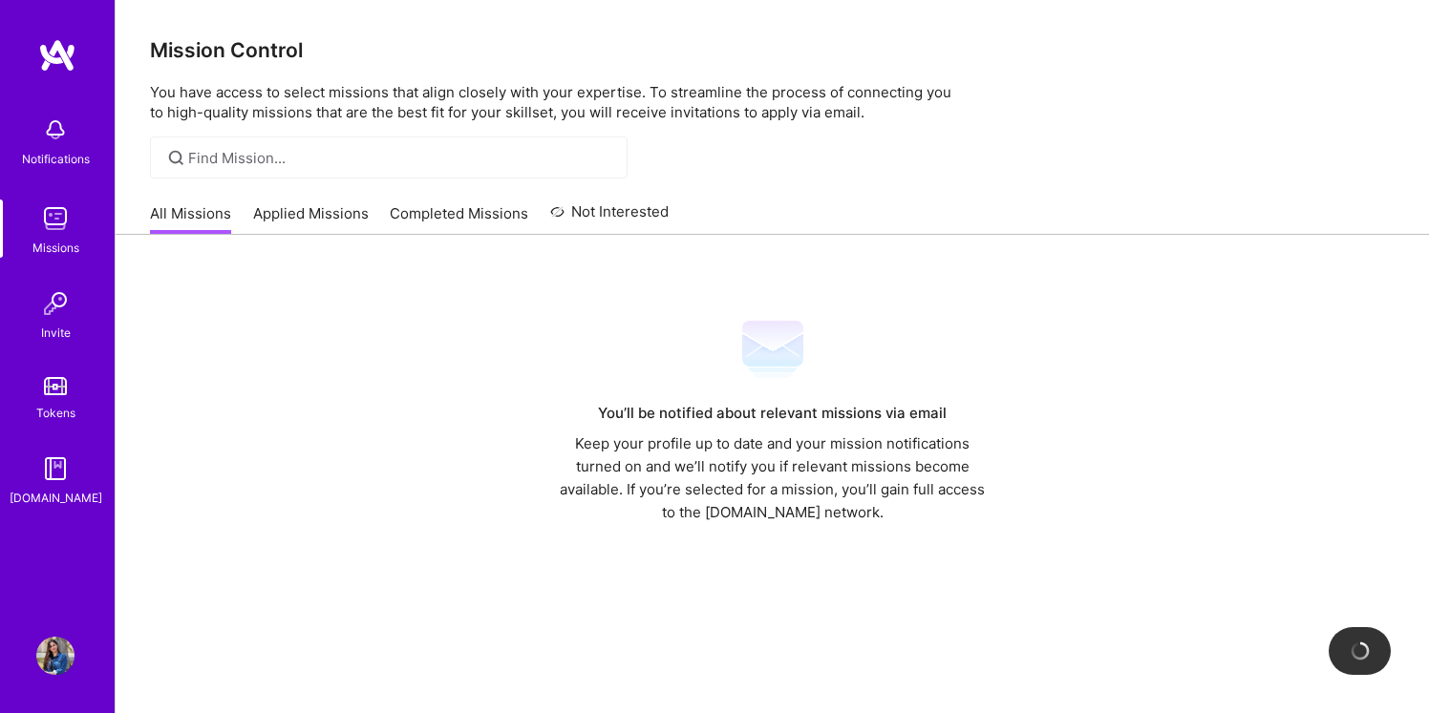
click at [304, 217] on link "Applied Missions" at bounding box center [311, 219] width 116 height 32
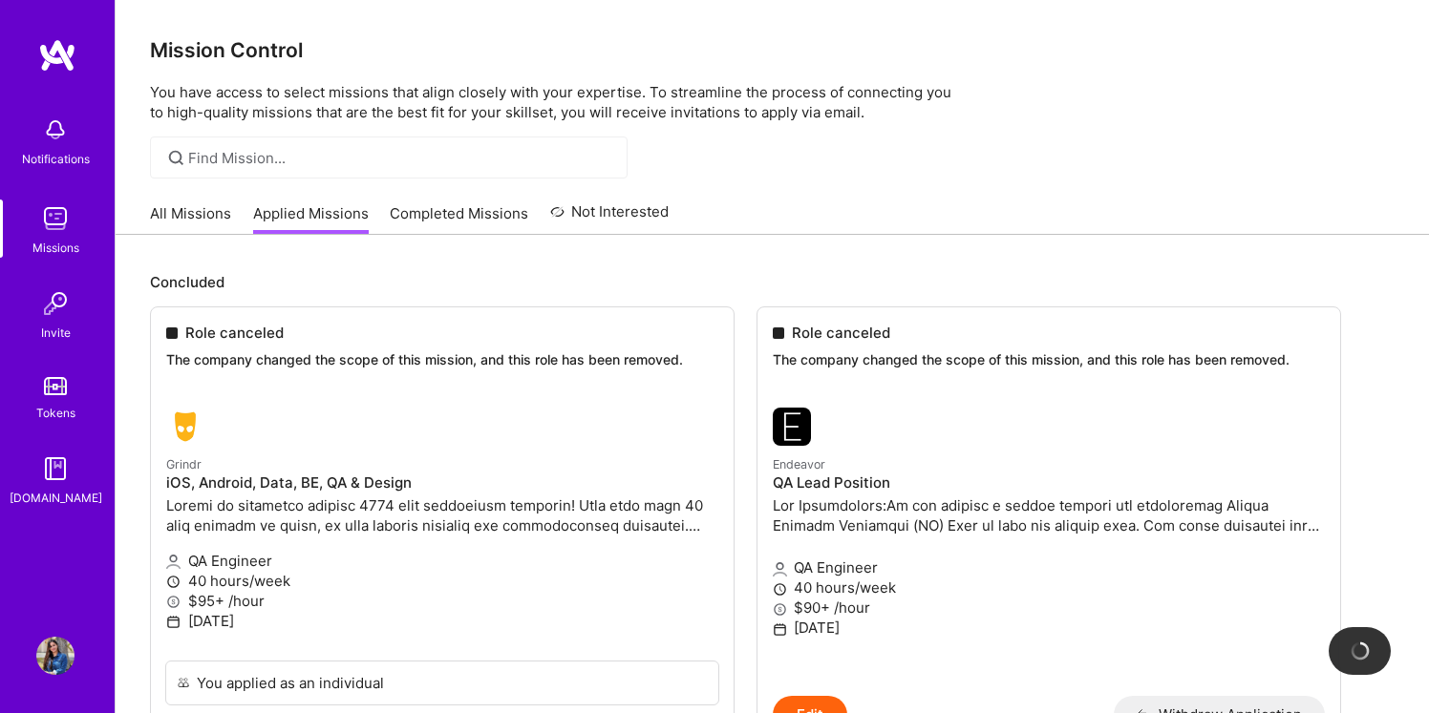
click at [200, 209] on link "All Missions" at bounding box center [190, 219] width 81 height 32
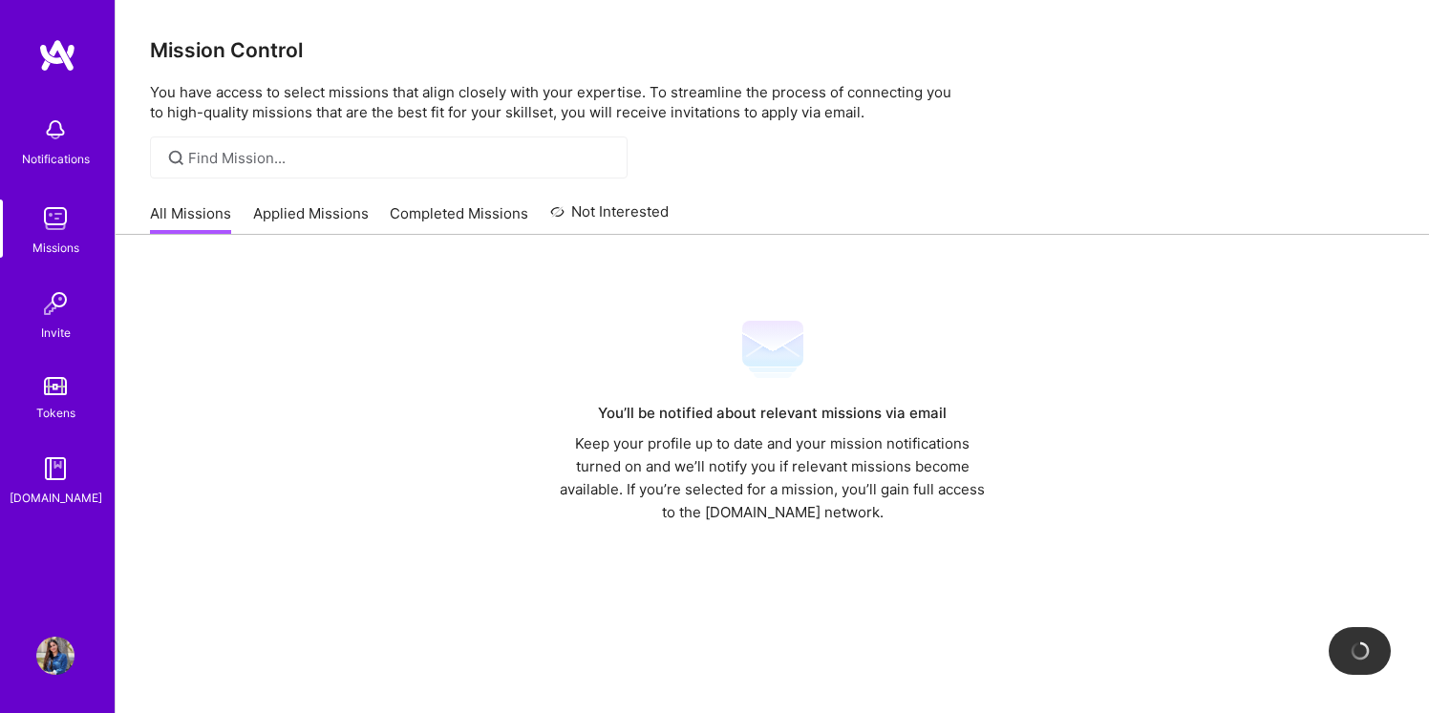
click at [56, 655] on img at bounding box center [55, 656] width 38 height 38
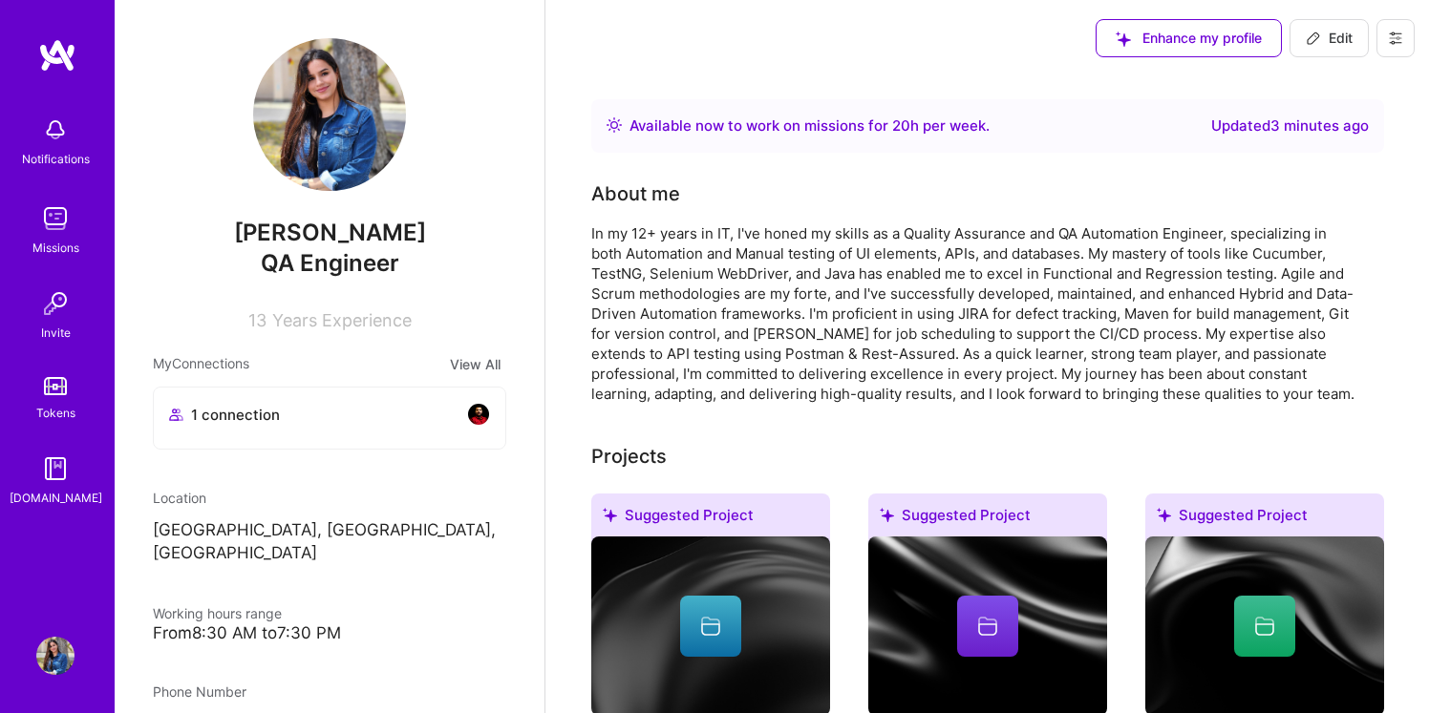
click at [56, 657] on img at bounding box center [55, 656] width 38 height 38
click at [52, 657] on img at bounding box center [55, 656] width 38 height 38
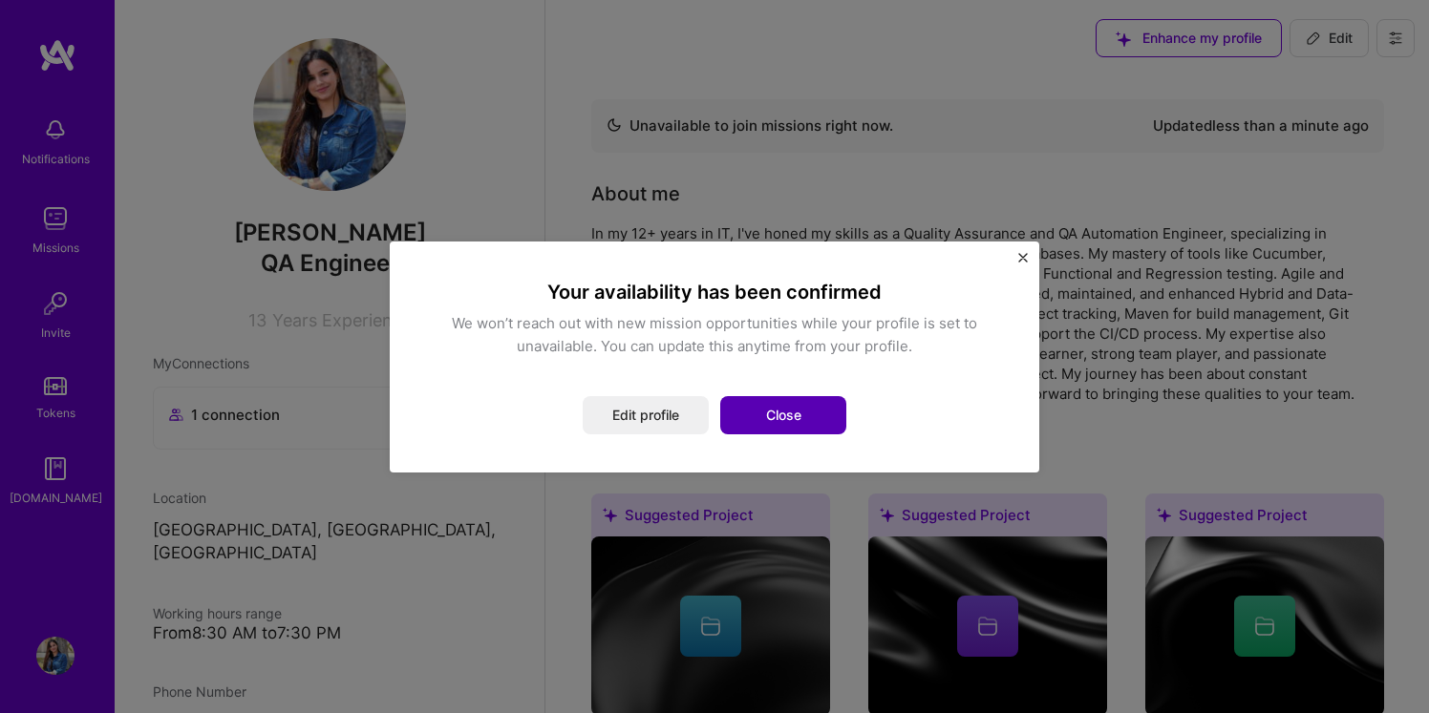
click at [815, 418] on button "Close" at bounding box center [783, 415] width 126 height 38
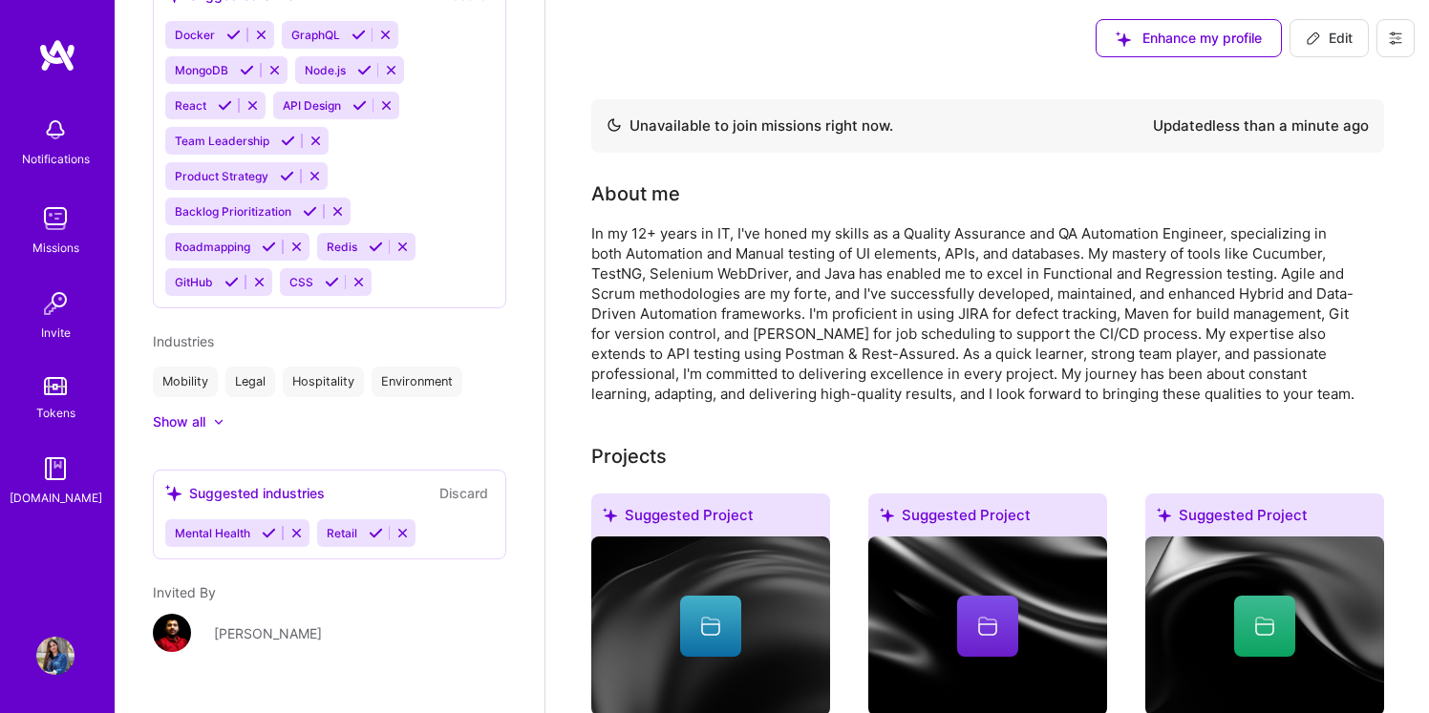
scroll to position [1280, 0]
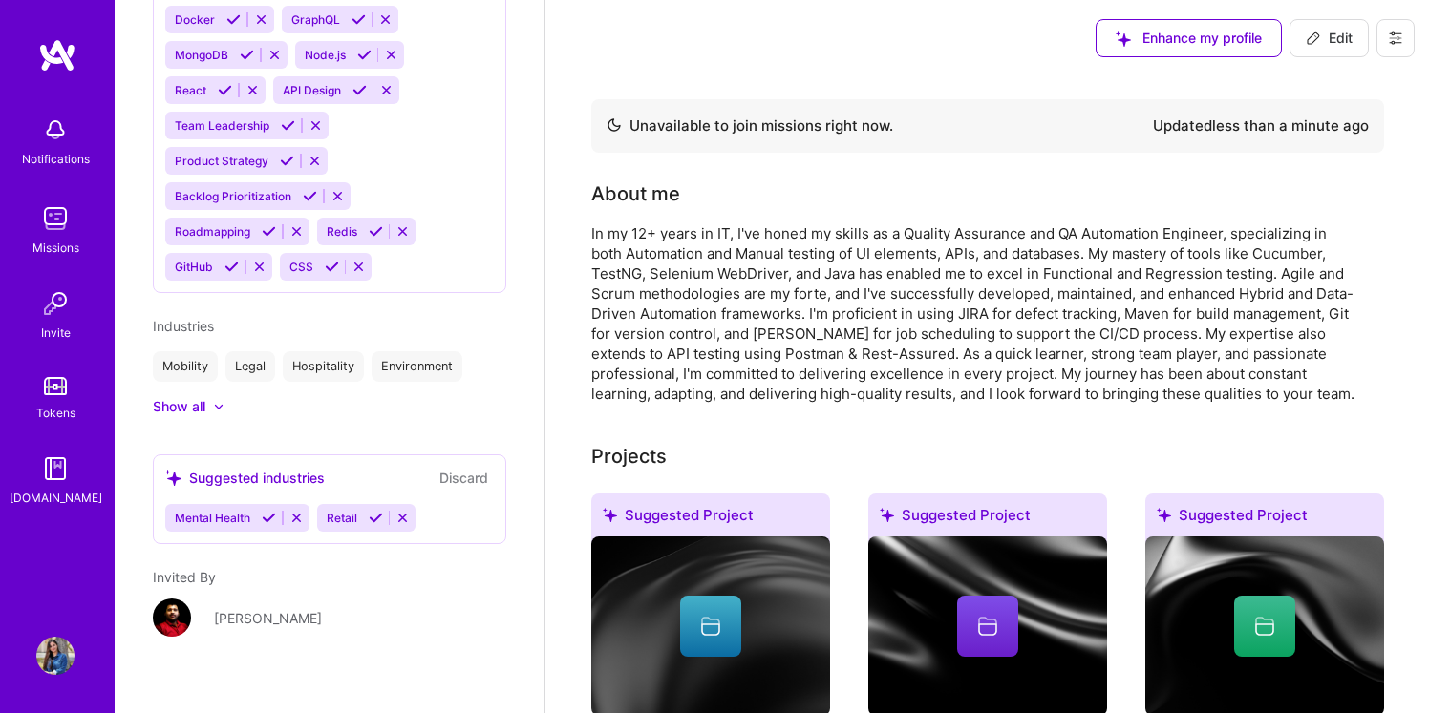
click at [54, 672] on img at bounding box center [55, 656] width 38 height 38
click at [54, 671] on img at bounding box center [55, 656] width 38 height 38
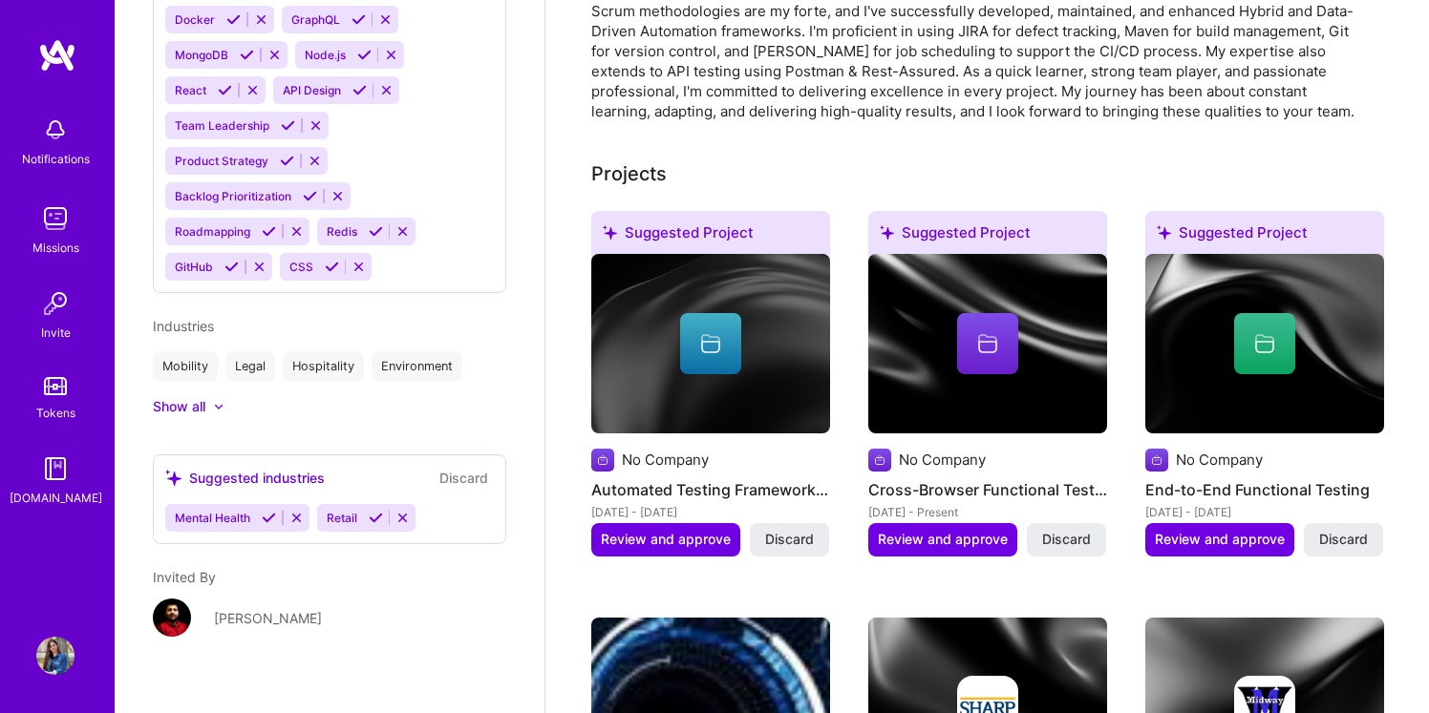
scroll to position [0, 0]
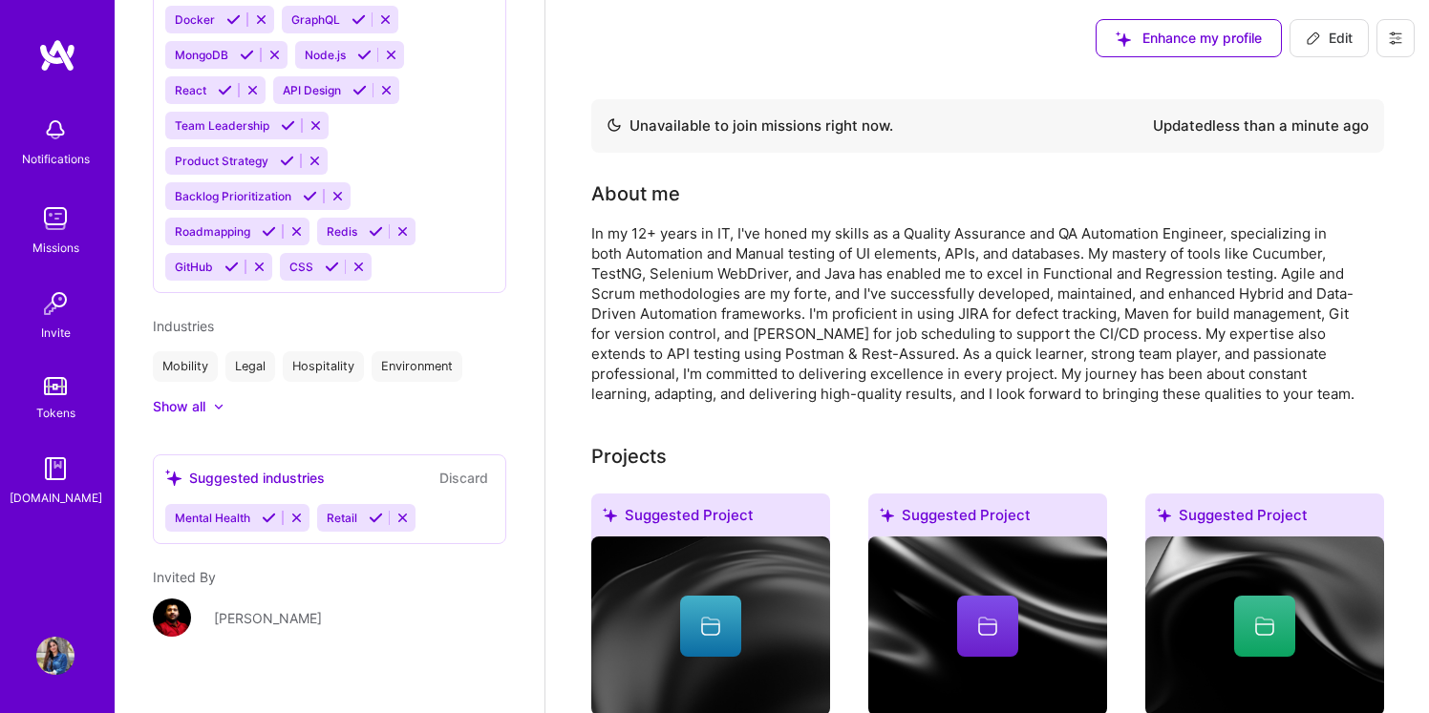
click at [57, 63] on img at bounding box center [57, 55] width 38 height 34
click at [50, 66] on img at bounding box center [57, 55] width 38 height 34
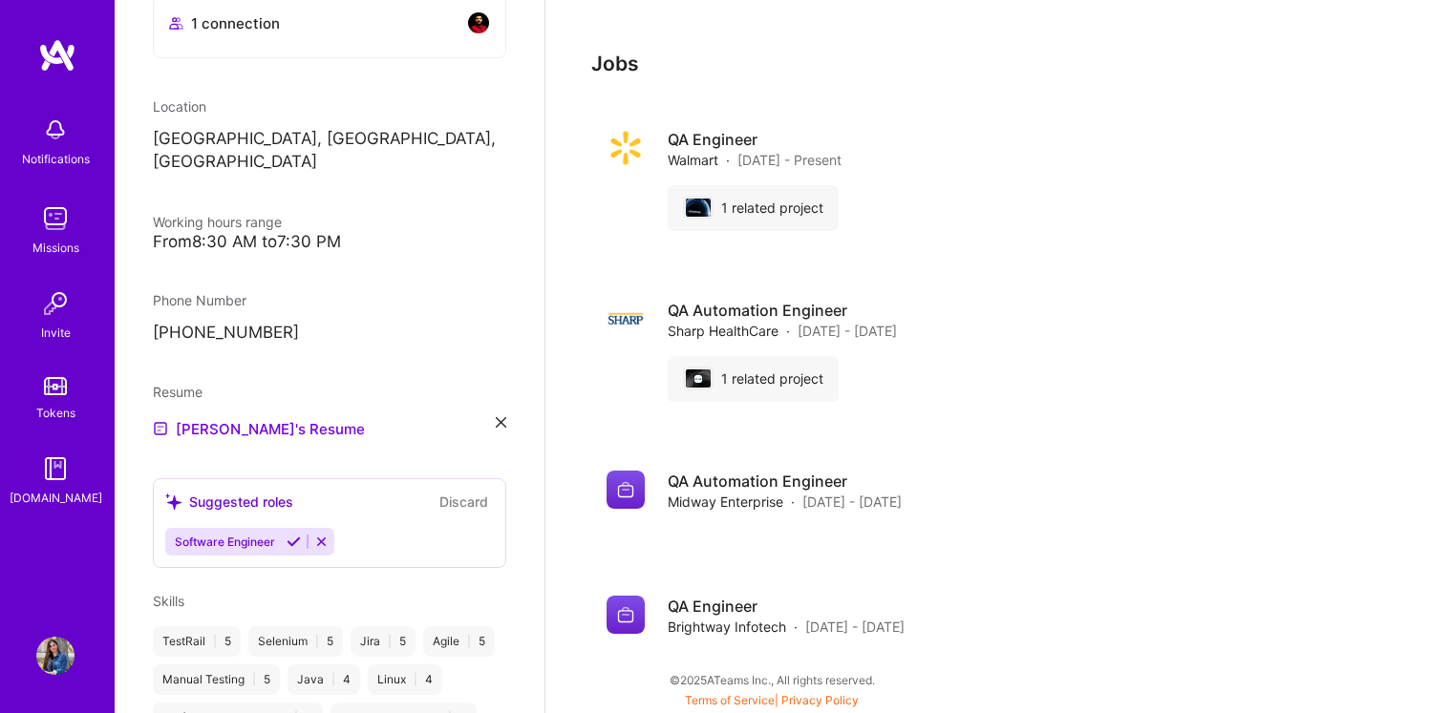
scroll to position [324, 0]
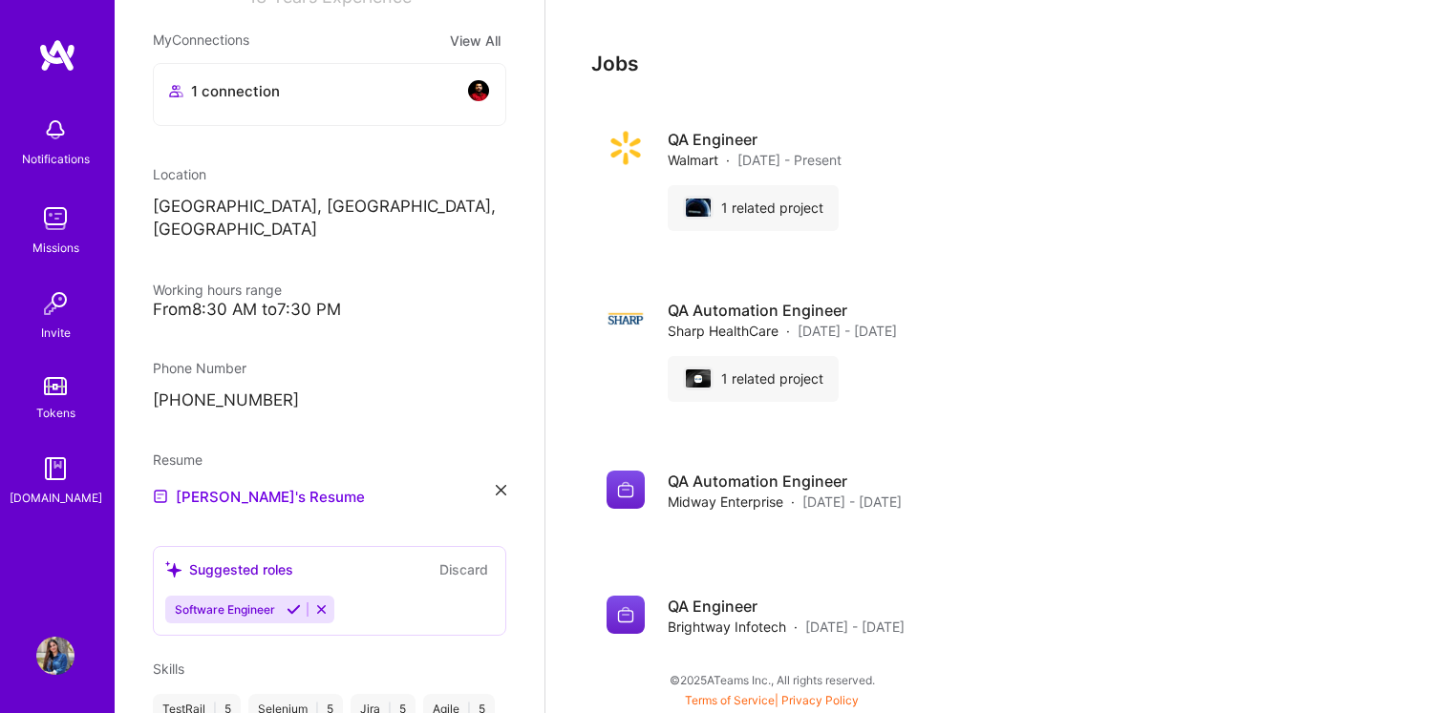
click at [59, 64] on img at bounding box center [57, 55] width 38 height 34
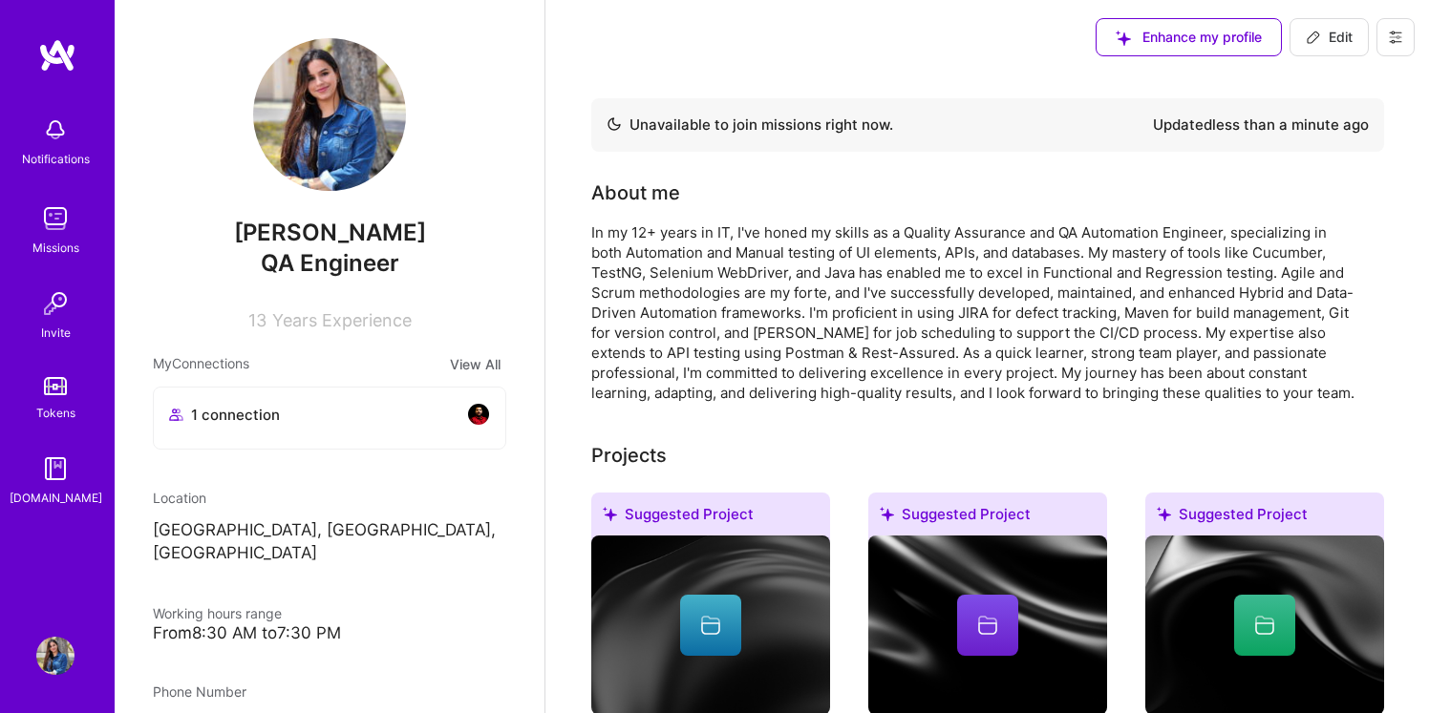
scroll to position [0, 0]
click at [1399, 39] on icon at bounding box center [1395, 38] width 15 height 15
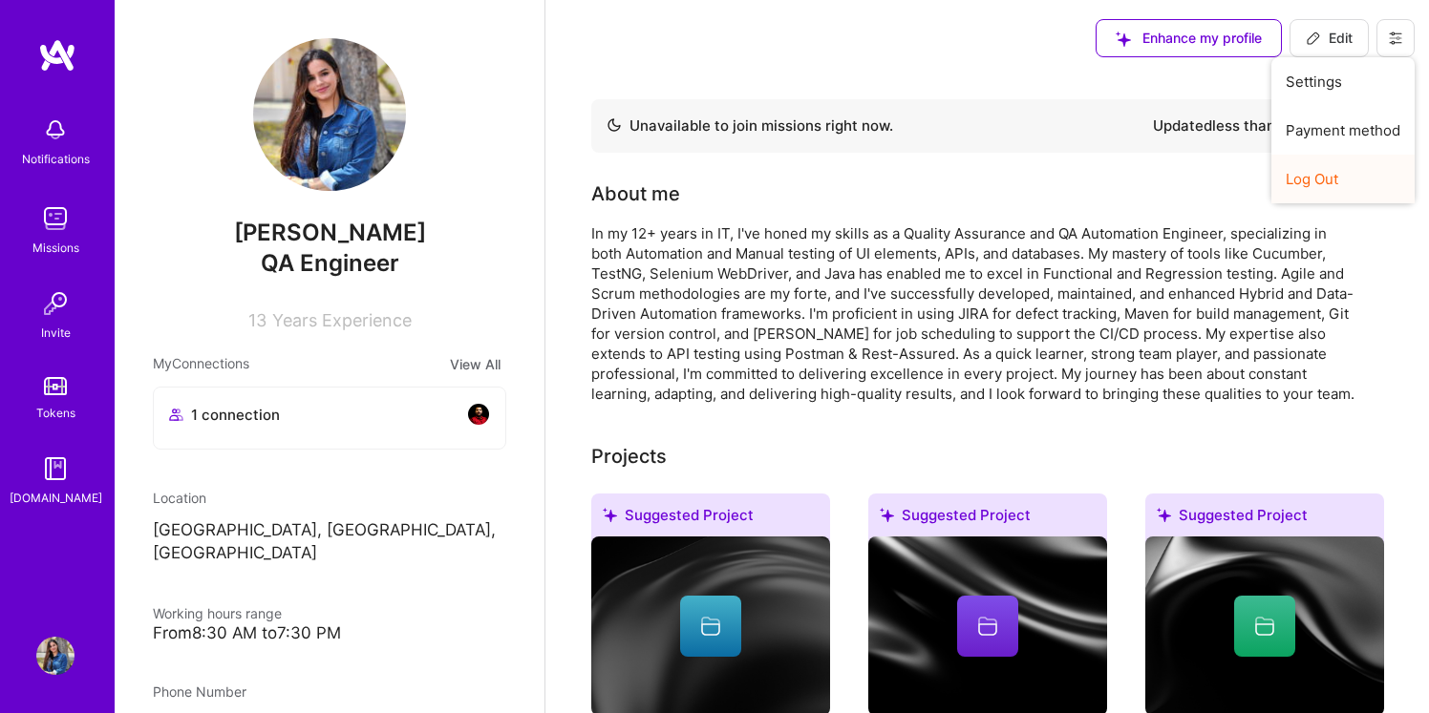
click at [1324, 173] on button "Log Out" at bounding box center [1342, 179] width 143 height 49
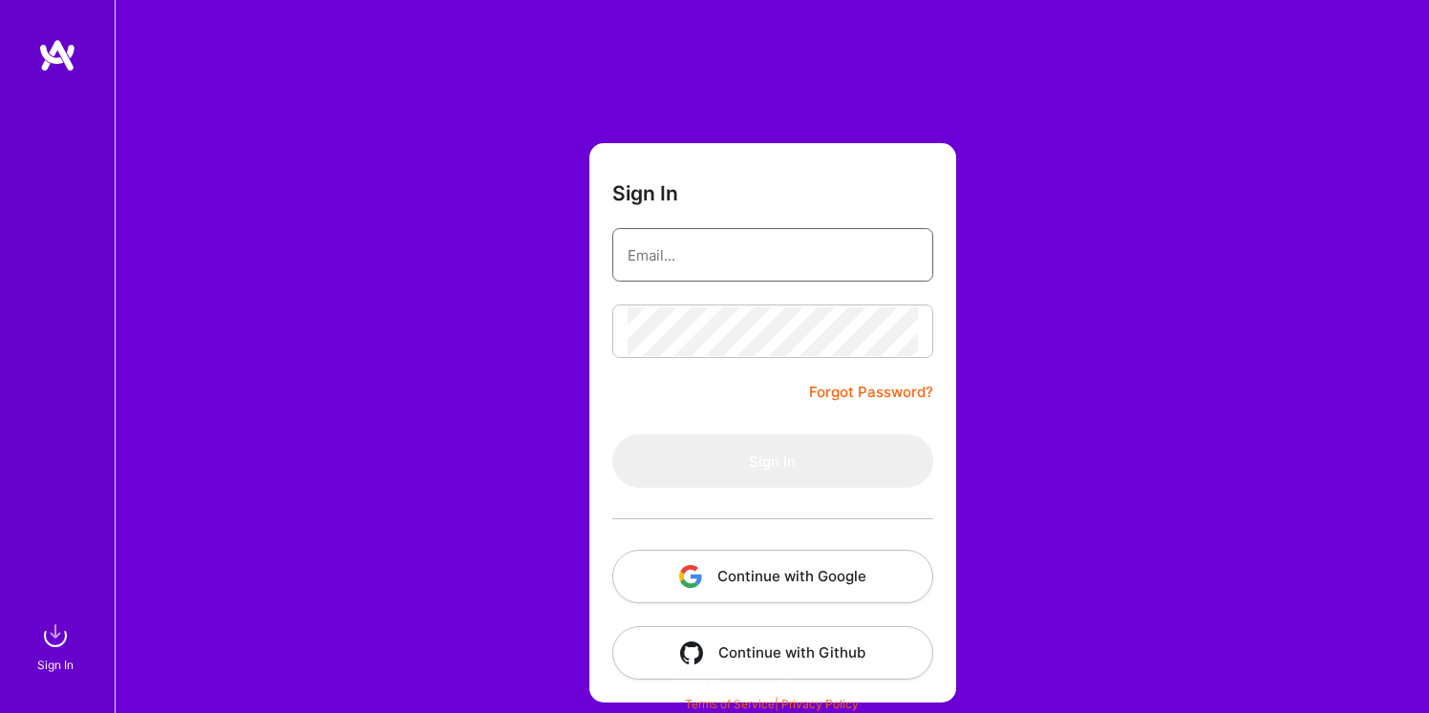
click at [670, 260] on input "email" at bounding box center [773, 255] width 290 height 49
type input "surjitqa@gmail.com"
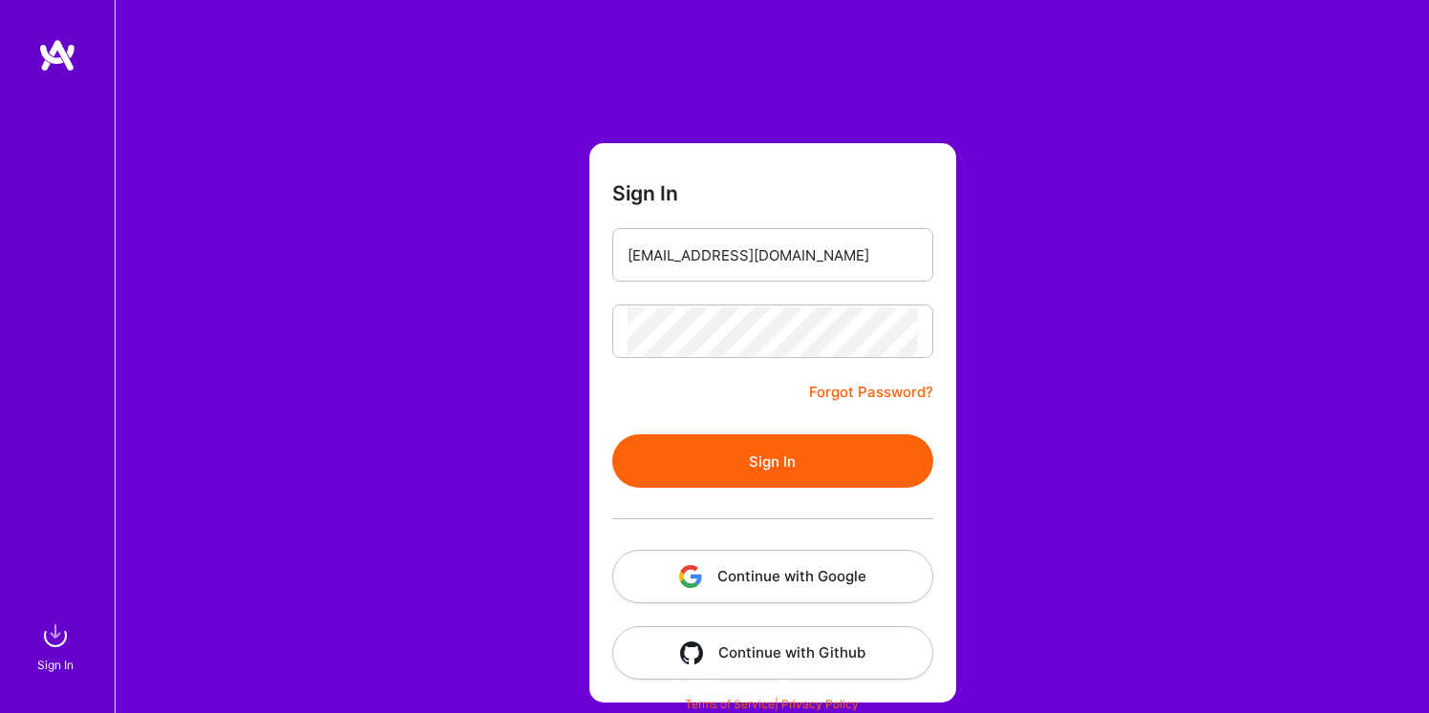
click at [744, 460] on button "Sign In" at bounding box center [772, 461] width 321 height 53
